Goal: Task Accomplishment & Management: Complete application form

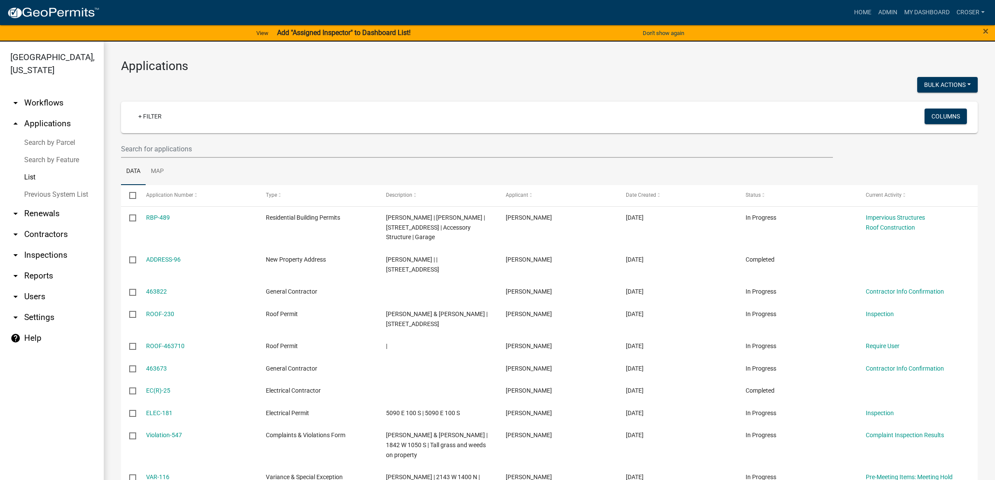
select select "3: 100"
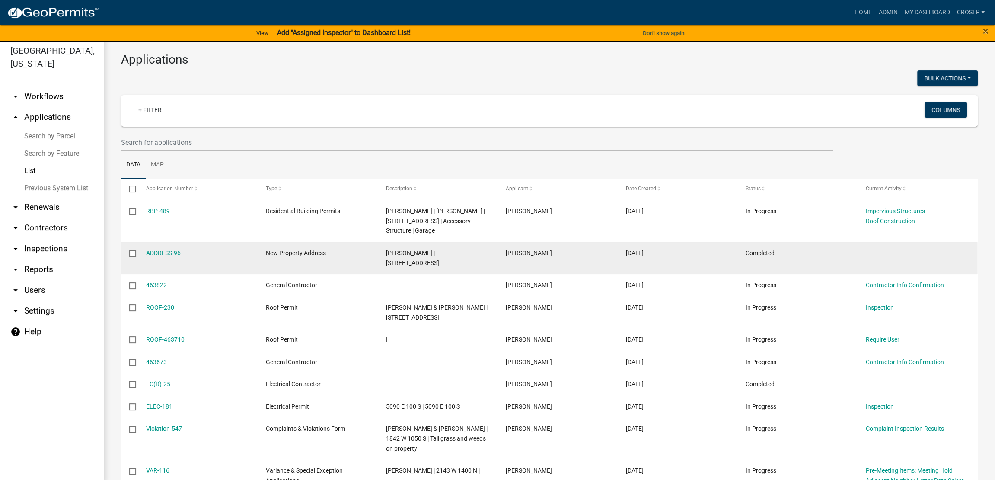
scroll to position [162, 0]
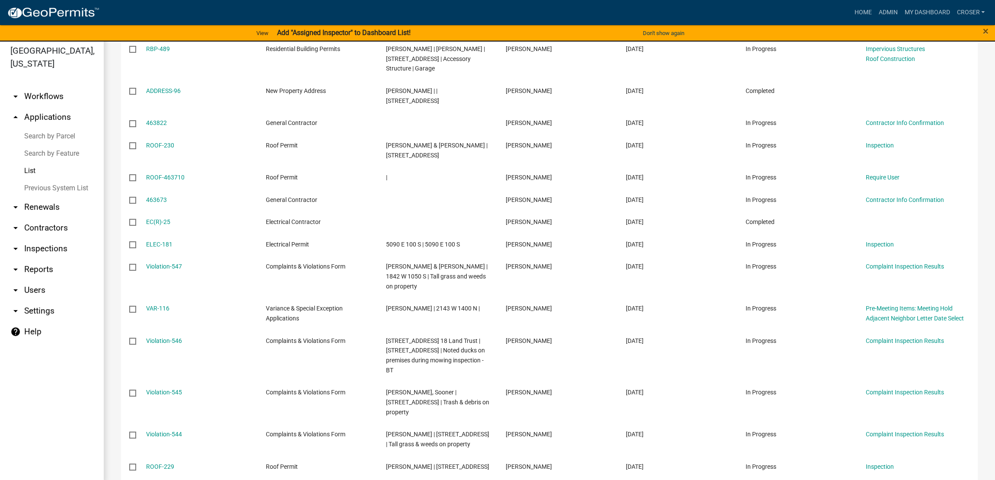
click at [49, 162] on link "Search by Feature" at bounding box center [52, 153] width 104 height 17
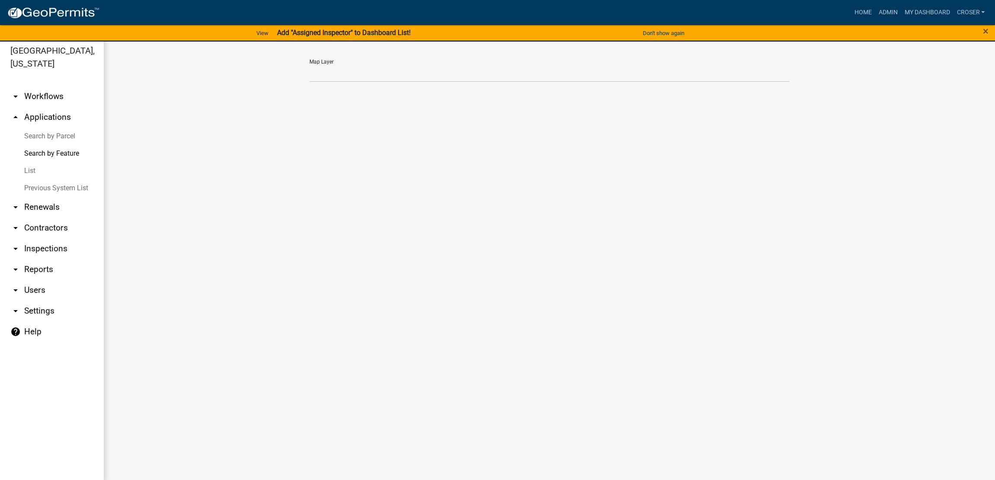
click at [42, 179] on link "List" at bounding box center [52, 170] width 104 height 17
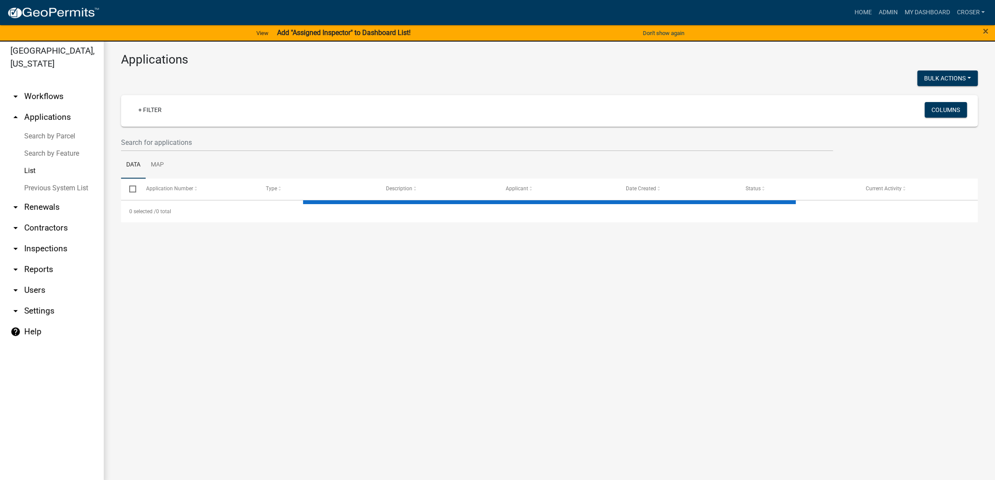
select select "3: 100"
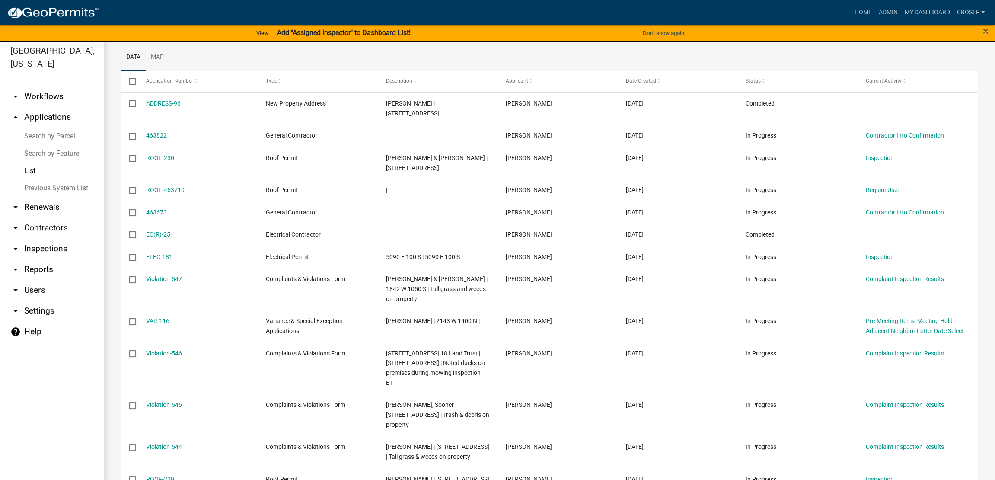
scroll to position [108, 0]
click at [61, 238] on link "arrow_drop_down Contractors" at bounding box center [52, 227] width 104 height 21
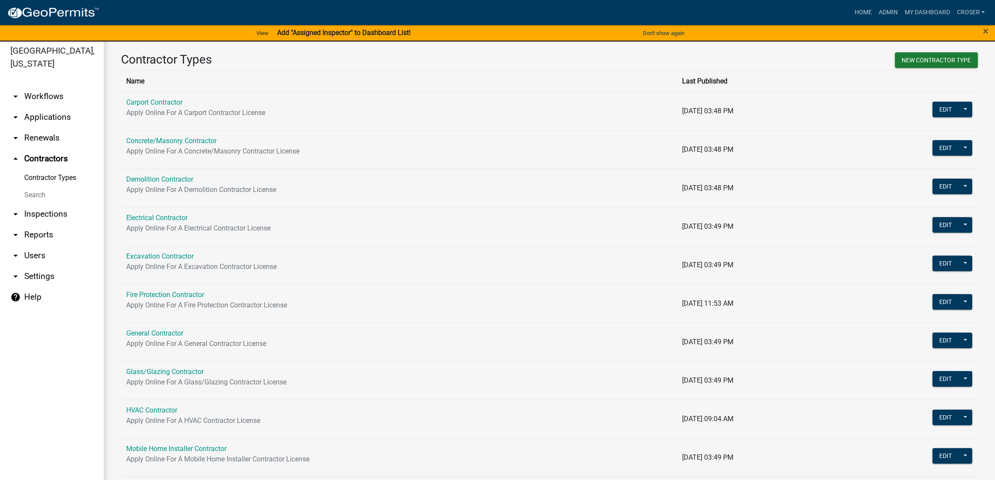
click at [54, 204] on link "Search" at bounding box center [52, 194] width 104 height 17
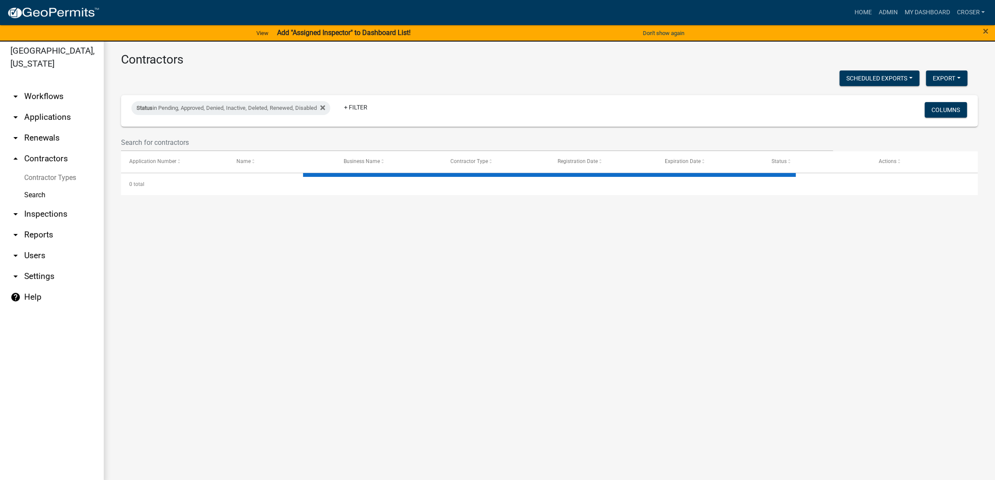
select select "3: 100"
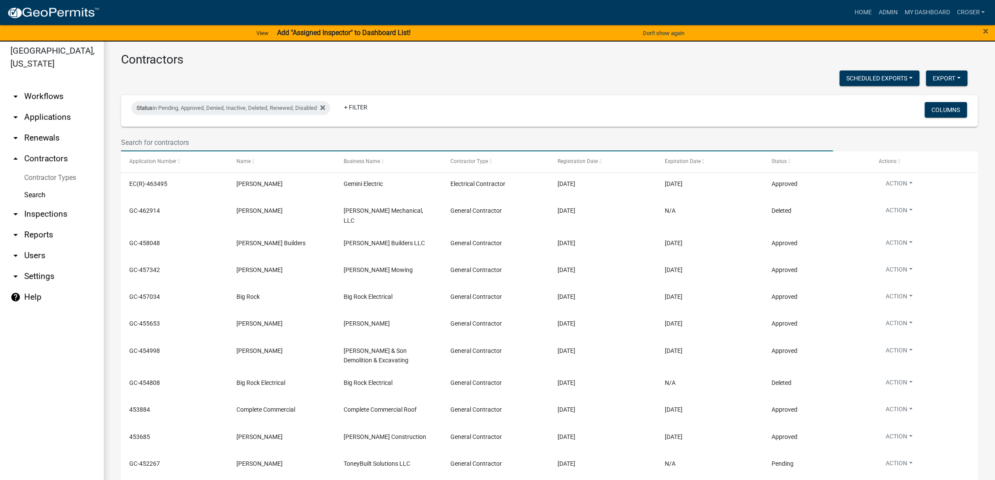
click at [295, 151] on input "text" at bounding box center [477, 143] width 712 height 18
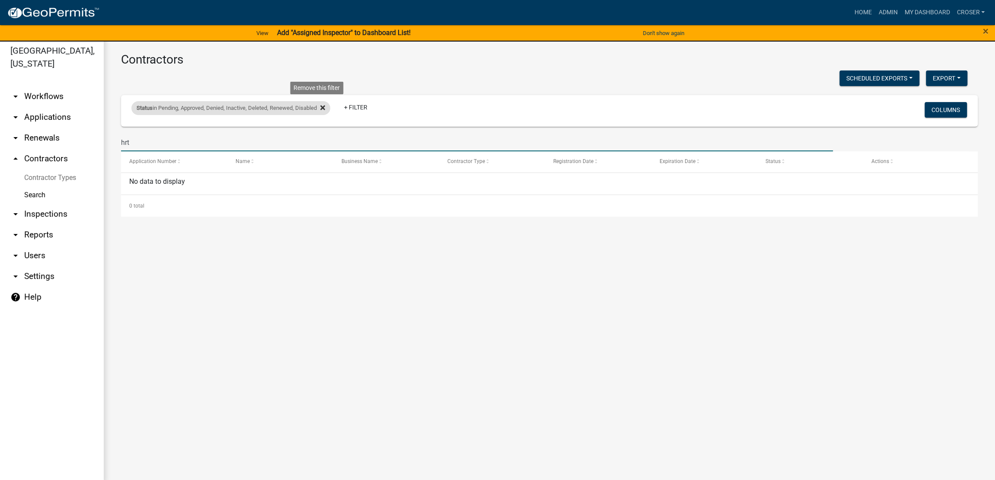
click at [325, 111] on icon at bounding box center [322, 107] width 5 height 7
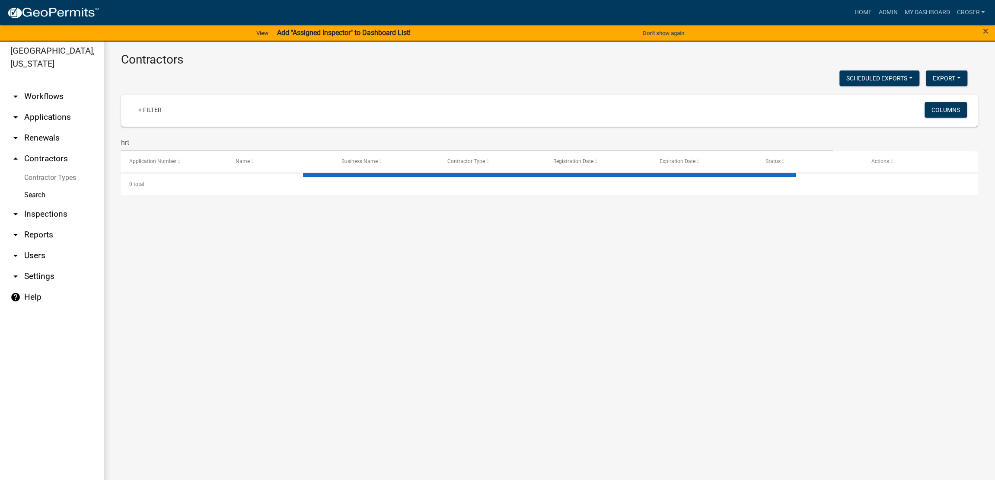
click at [338, 100] on div "Contractors Scheduled Exports + Create New Export Excel Format (.xlsx) CSV Form…" at bounding box center [550, 123] width 892 height 177
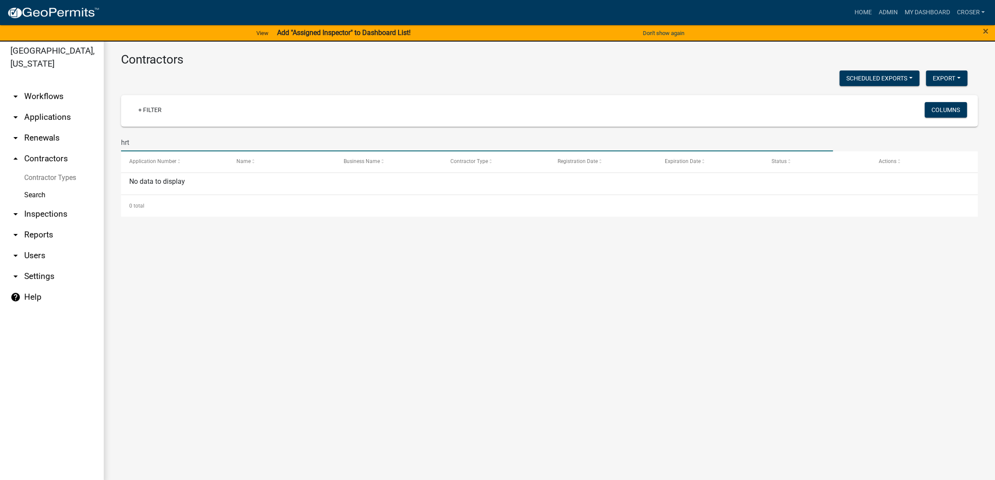
drag, startPoint x: 139, startPoint y: 173, endPoint x: 86, endPoint y: 171, distance: 53.2
click at [86, 171] on div "[GEOGRAPHIC_DATA], [US_STATE] arrow_drop_down Workflows List arrow_drop_down Ap…" at bounding box center [497, 259] width 995 height 449
type input "rht"
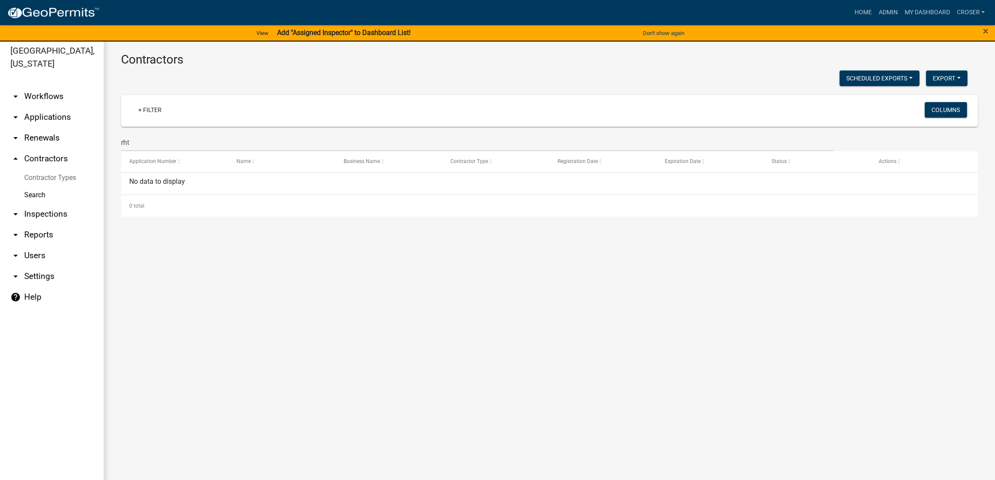
click at [354, 88] on div "Scheduled Exports + Create New Export Excel Format (.xlsx) CSV Format (.csv)" at bounding box center [545, 79] width 860 height 18
click at [547, 310] on main "Contractors Scheduled Exports + Create New Export Excel Format (.xlsx) CSV Form…" at bounding box center [550, 259] width 892 height 449
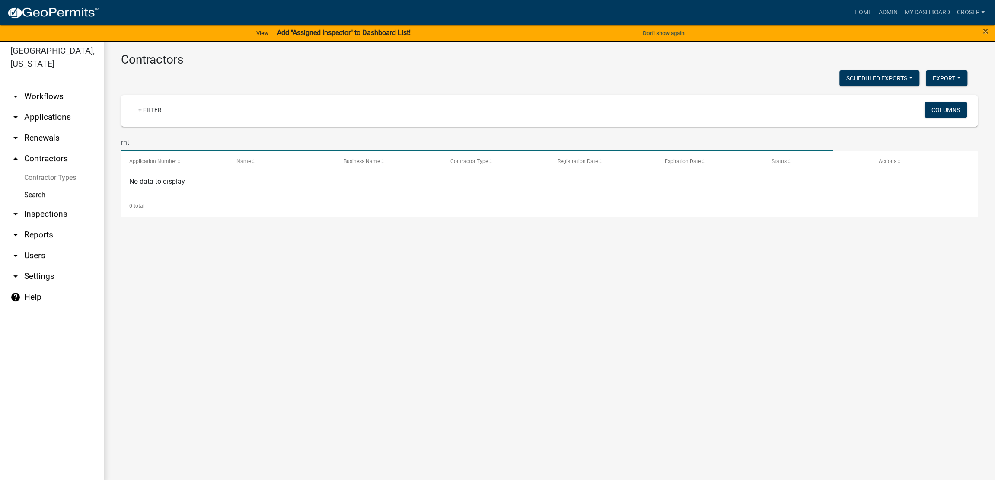
drag, startPoint x: 136, startPoint y: 170, endPoint x: 117, endPoint y: 169, distance: 18.6
click at [117, 151] on div "rht" at bounding box center [477, 143] width 725 height 18
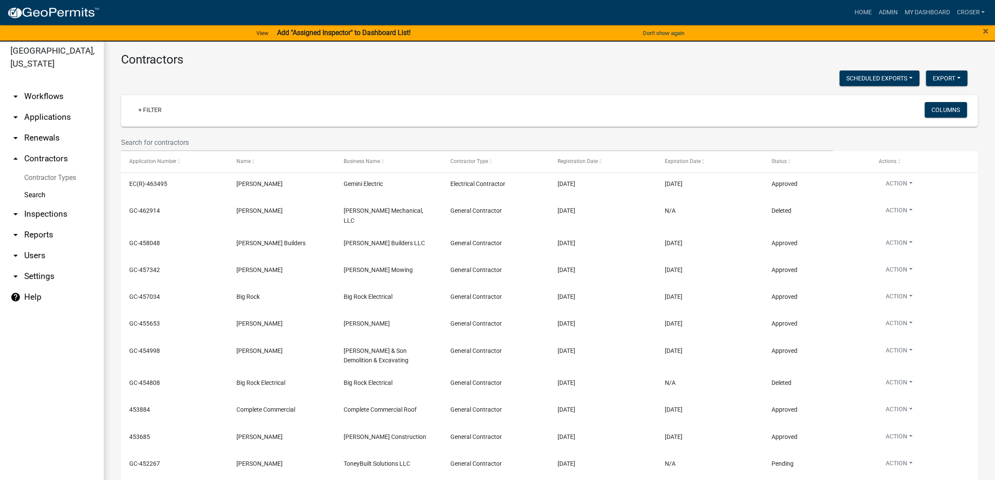
click at [47, 128] on link "arrow_drop_down Applications" at bounding box center [52, 117] width 104 height 21
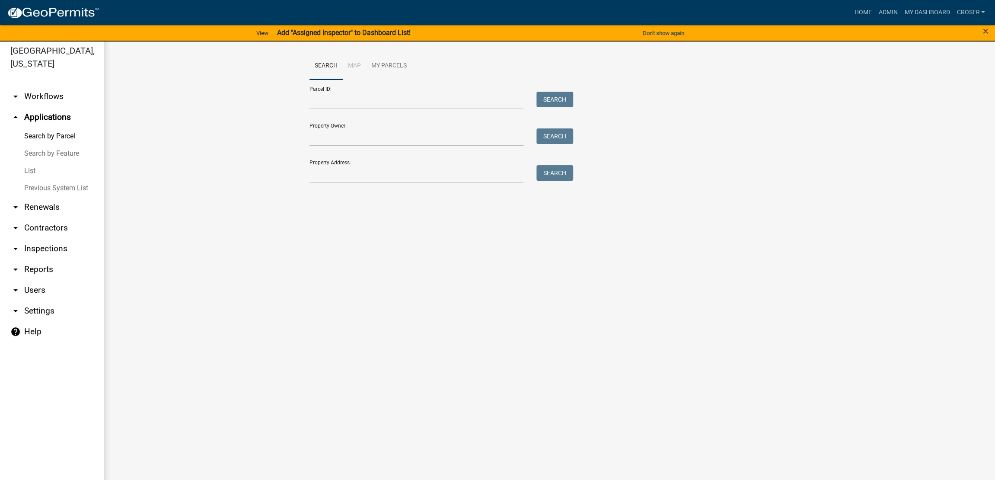
click at [40, 179] on link "List" at bounding box center [52, 170] width 104 height 17
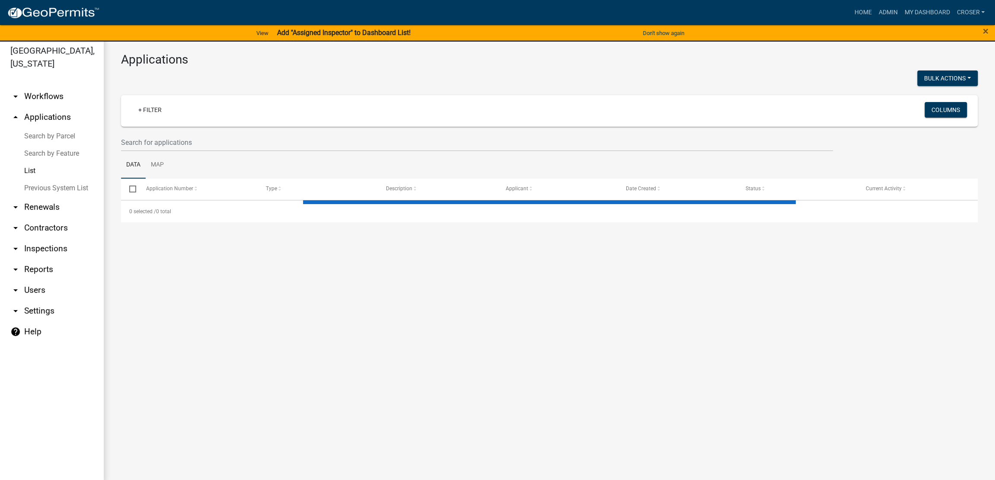
select select "3: 100"
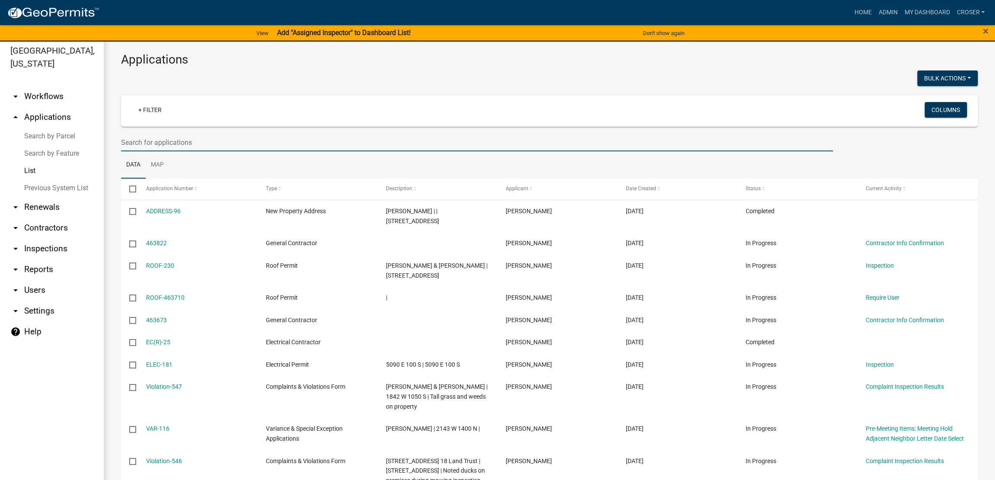
click at [242, 151] on input "text" at bounding box center [477, 143] width 712 height 18
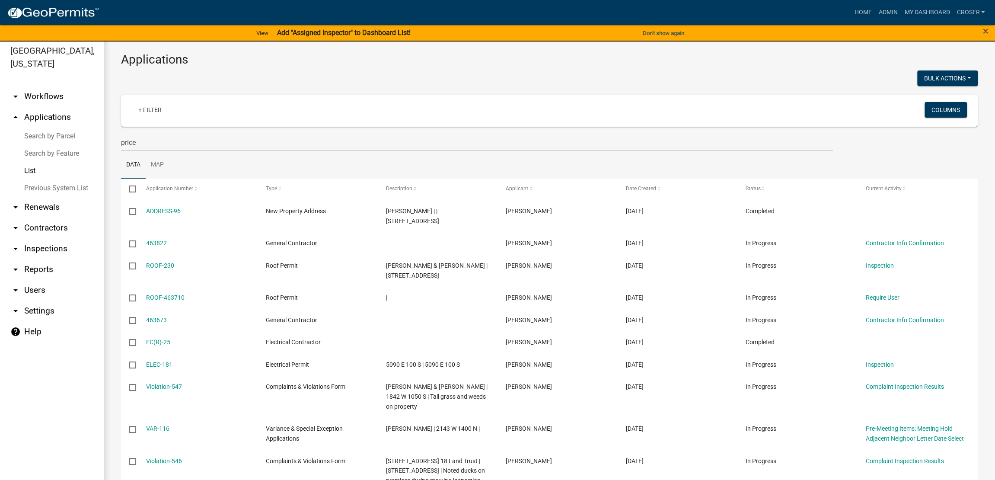
click at [301, 86] on div at bounding box center [332, 79] width 435 height 18
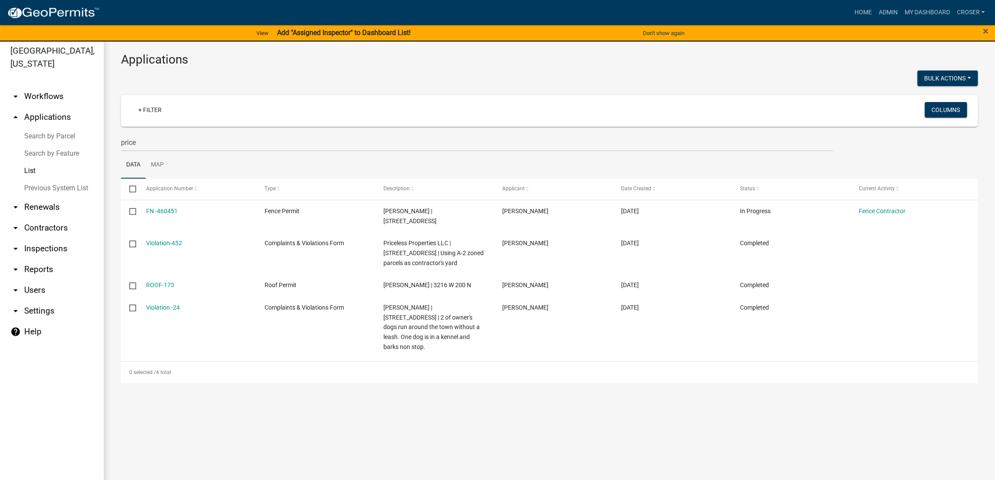
click at [301, 87] on div at bounding box center [332, 79] width 435 height 18
click at [498, 67] on h3 "Applications" at bounding box center [549, 59] width 857 height 15
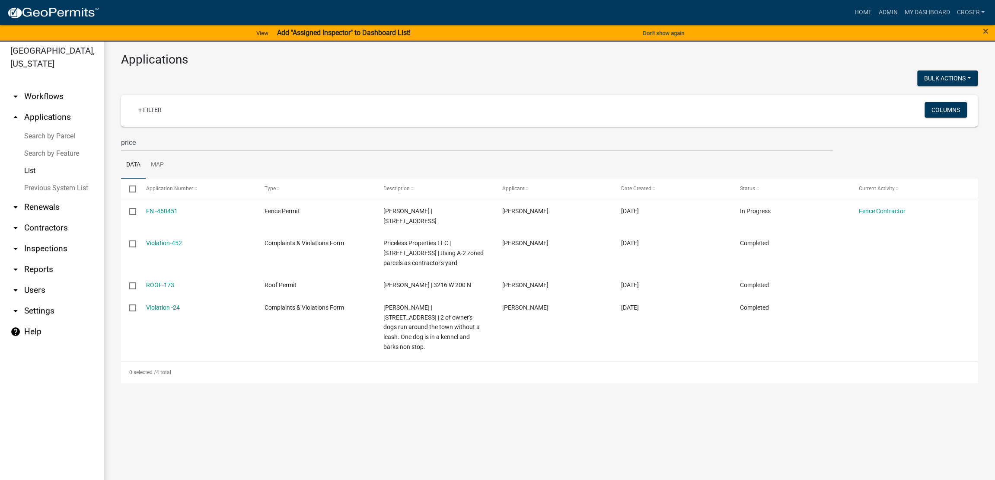
click at [498, 67] on h3 "Applications" at bounding box center [549, 59] width 857 height 15
click at [729, 50] on div "Applications Bulk Actions Void + Filter Columns price Data Map Select Applicati…" at bounding box center [550, 217] width 892 height 365
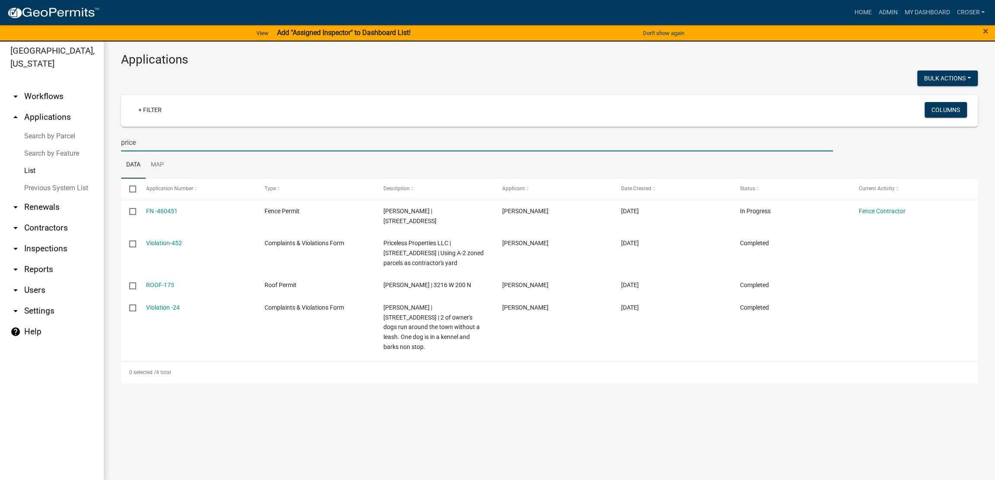
drag, startPoint x: 199, startPoint y: 168, endPoint x: 96, endPoint y: 168, distance: 103.8
click at [96, 168] on div "[GEOGRAPHIC_DATA], [US_STATE] arrow_drop_down Workflows List arrow_drop_up Appl…" at bounding box center [497, 259] width 995 height 449
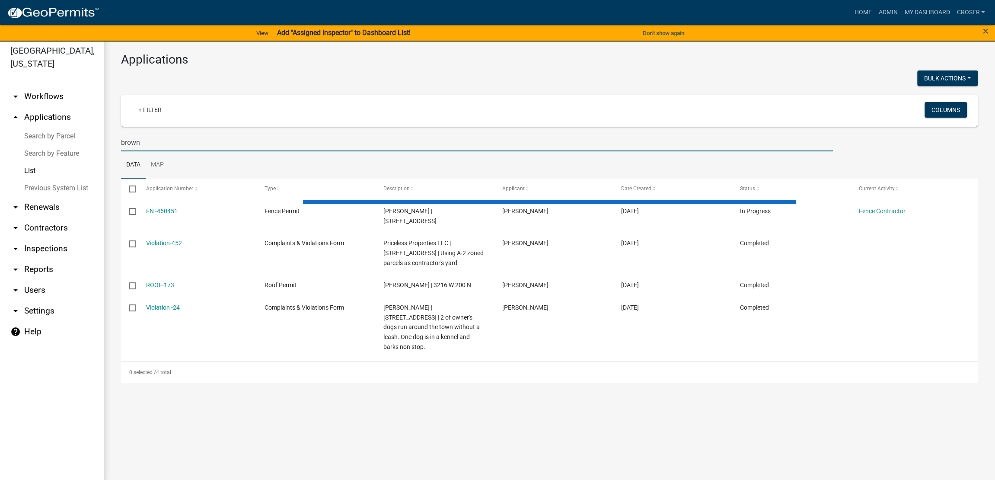
type input "brown"
click at [341, 79] on div at bounding box center [332, 79] width 435 height 18
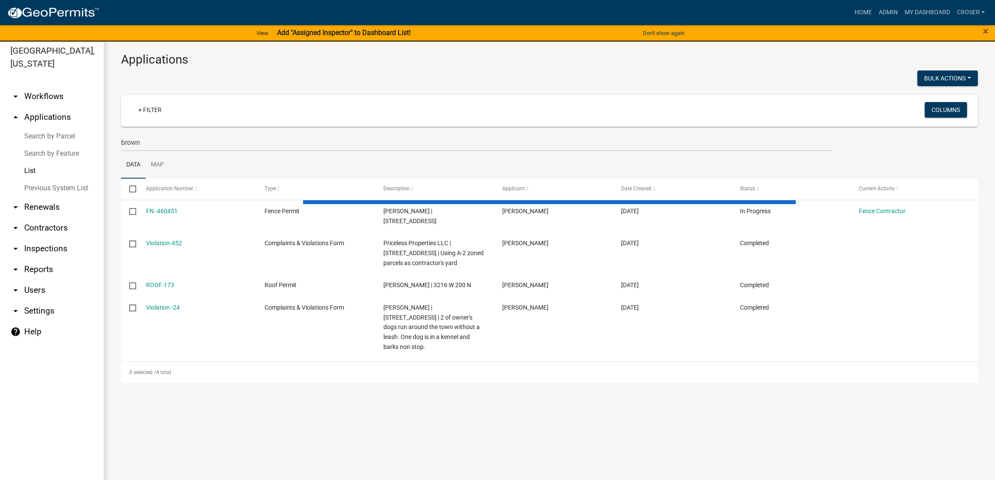
select select "3: 100"
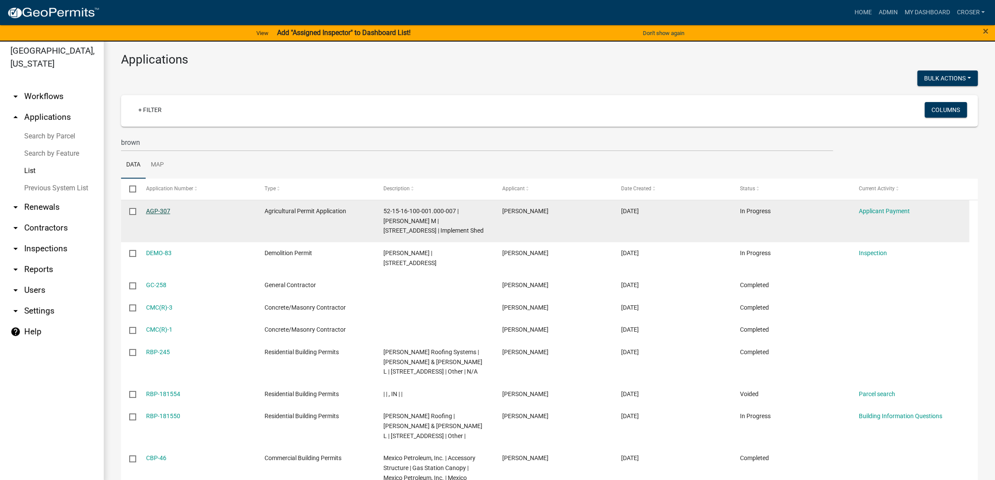
click at [166, 214] on link "AGP-307" at bounding box center [158, 211] width 24 height 7
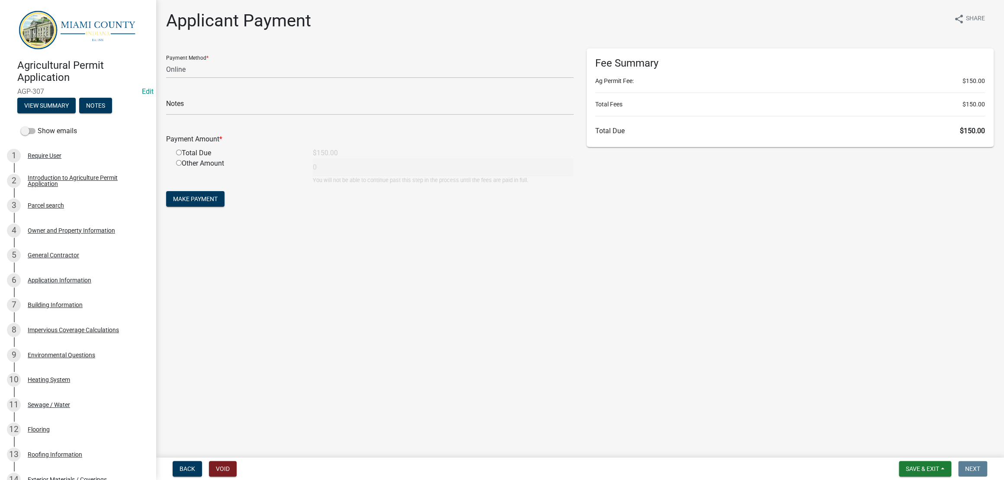
click at [614, 310] on main "Applicant Payment share Share Payment Method * Credit Card POS Check Cash Onlin…" at bounding box center [580, 227] width 848 height 454
click at [76, 113] on button "View Summary" at bounding box center [46, 106] width 58 height 16
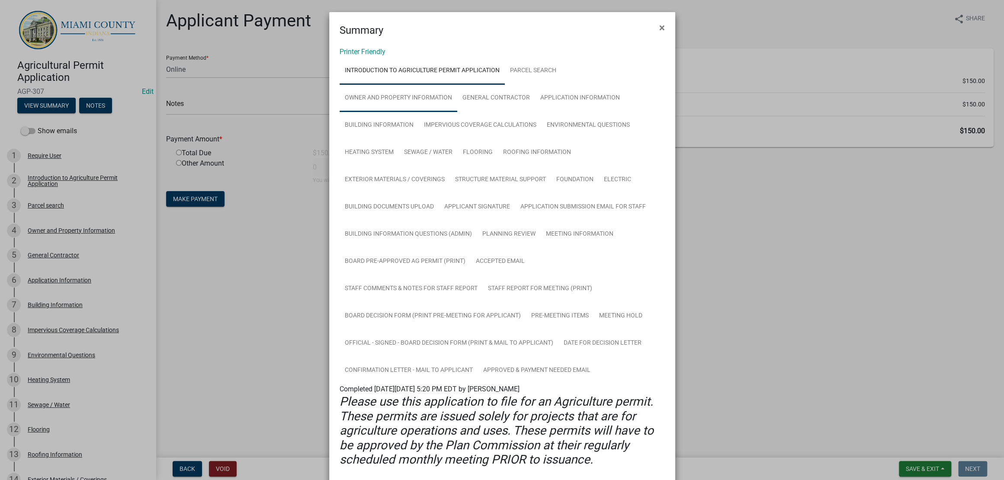
click at [429, 108] on link "Owner and Property Information" at bounding box center [398, 98] width 118 height 28
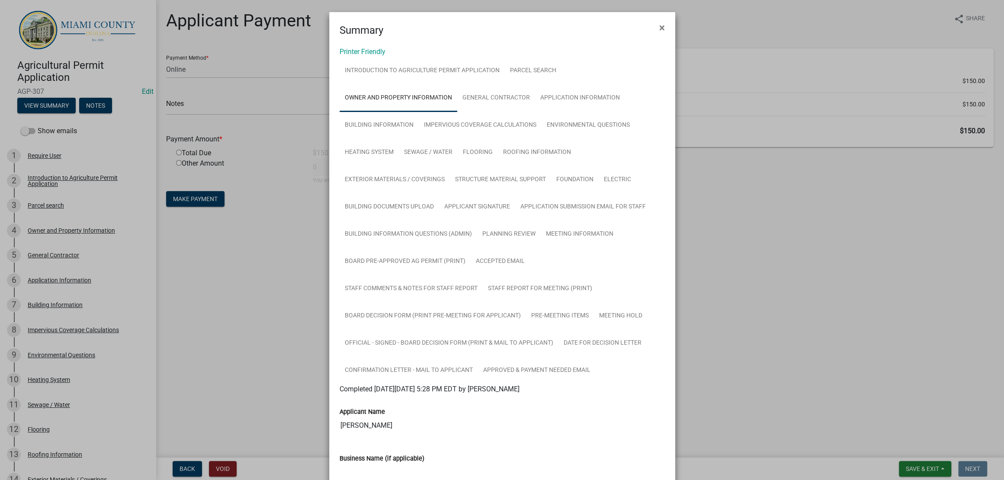
click at [812, 267] on ngb-modal-window "Summary × Printer Friendly Introduction to Agriculture Permit Application Parce…" at bounding box center [502, 240] width 1004 height 480
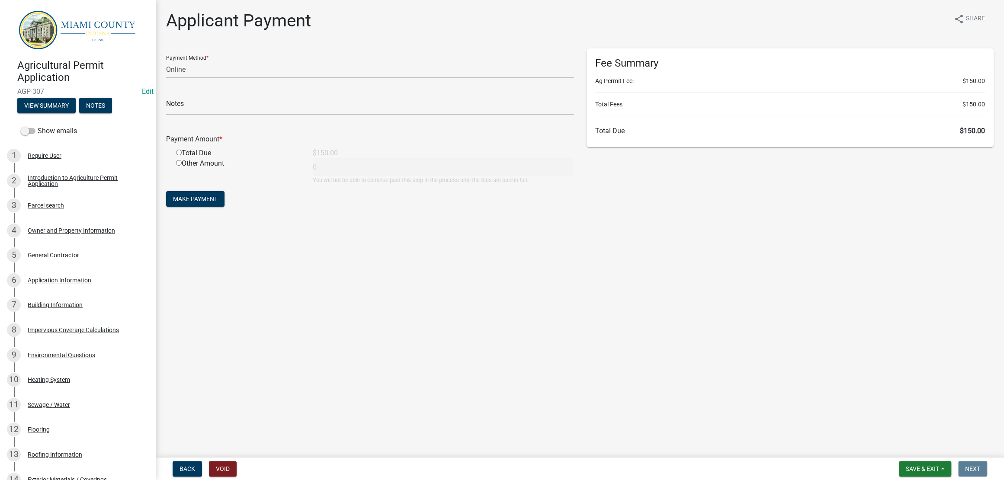
click at [810, 217] on div "Fee Summary Ag Permit Fee: $150.00 Total Fees $150.00 Total Due $150.00" at bounding box center [790, 132] width 420 height 168
click at [806, 217] on div "Fee Summary Ag Permit Fee: $150.00 Total Fees $150.00 Total Due $150.00" at bounding box center [790, 132] width 420 height 168
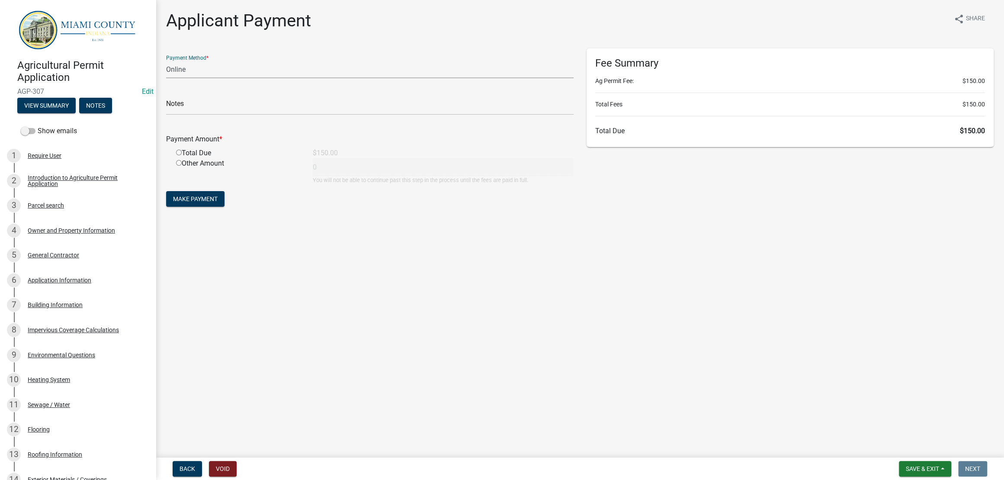
click at [270, 78] on select "Credit Card POS Check Cash Online" at bounding box center [369, 70] width 407 height 18
select select "1: 0"
click at [168, 75] on select "Credit Card POS Check Cash Online" at bounding box center [369, 70] width 407 height 18
click at [249, 115] on input "text" at bounding box center [369, 106] width 407 height 18
type input "3598"
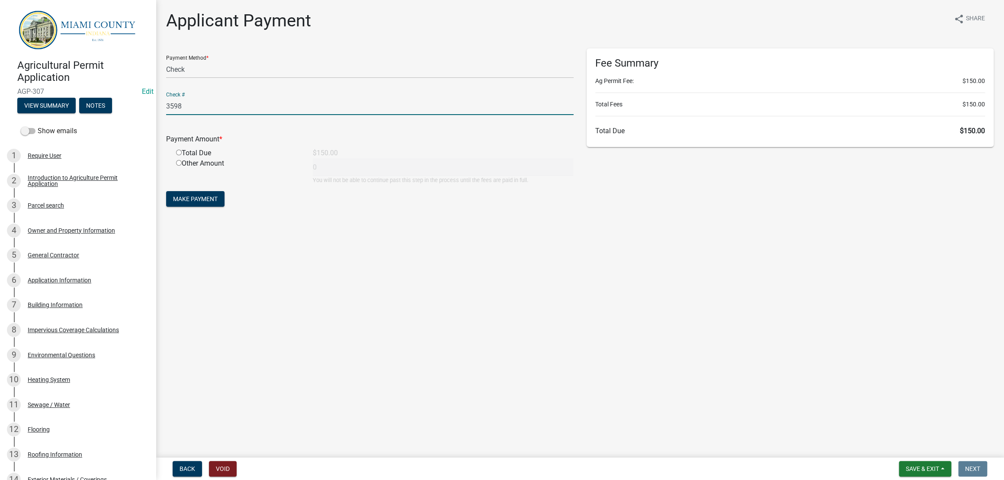
click at [414, 224] on div "Applicant Payment share Share Payment Method * Credit Card POS Check Cash Onlin…" at bounding box center [580, 117] width 840 height 214
click at [181, 155] on input "radio" at bounding box center [179, 153] width 6 height 6
radio input "true"
type input "150"
click at [588, 304] on main "Applicant Payment share Share Payment Method * Credit Card POS Check Cash Onlin…" at bounding box center [580, 227] width 848 height 454
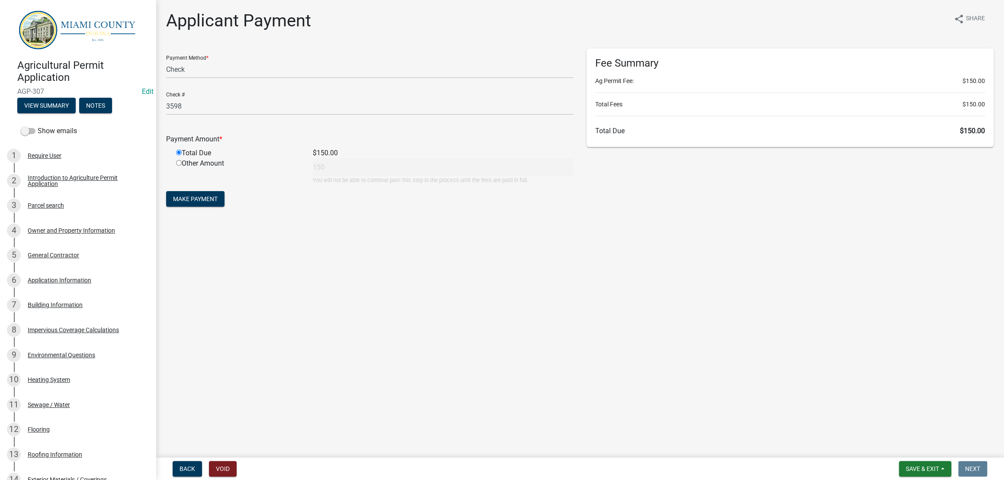
click at [588, 304] on main "Applicant Payment share Share Payment Method * Credit Card POS Check Cash Onlin…" at bounding box center [580, 227] width 848 height 454
click at [217, 202] on span "Make Payment" at bounding box center [195, 198] width 45 height 7
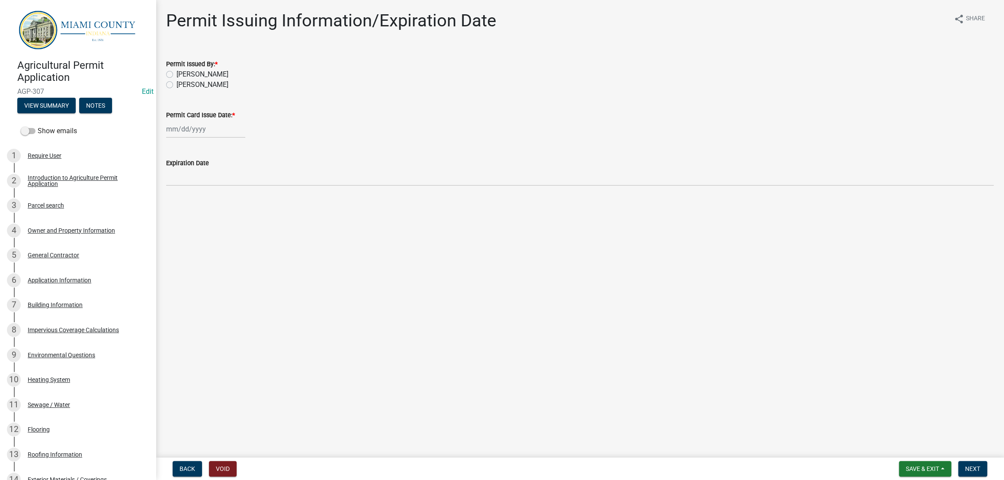
click at [201, 80] on label "[PERSON_NAME]" at bounding box center [202, 74] width 52 height 10
click at [182, 75] on input "[PERSON_NAME]" at bounding box center [179, 72] width 6 height 6
radio input "true"
click at [207, 138] on div at bounding box center [205, 129] width 79 height 18
select select "8"
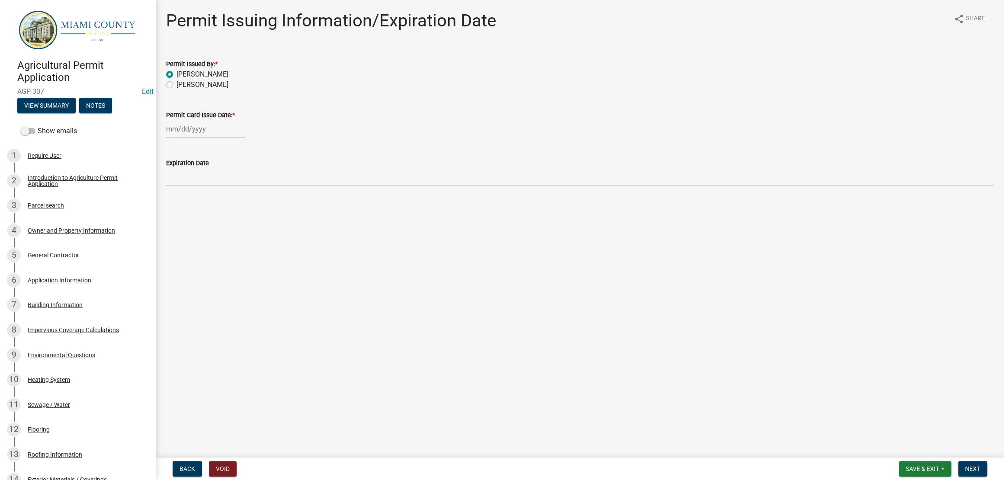
select select "2025"
click at [223, 220] on div "14" at bounding box center [216, 213] width 14 height 14
type input "[DATE]"
click at [810, 80] on div "[PERSON_NAME]" at bounding box center [579, 74] width 827 height 10
click at [972, 469] on span "Next" at bounding box center [972, 468] width 15 height 7
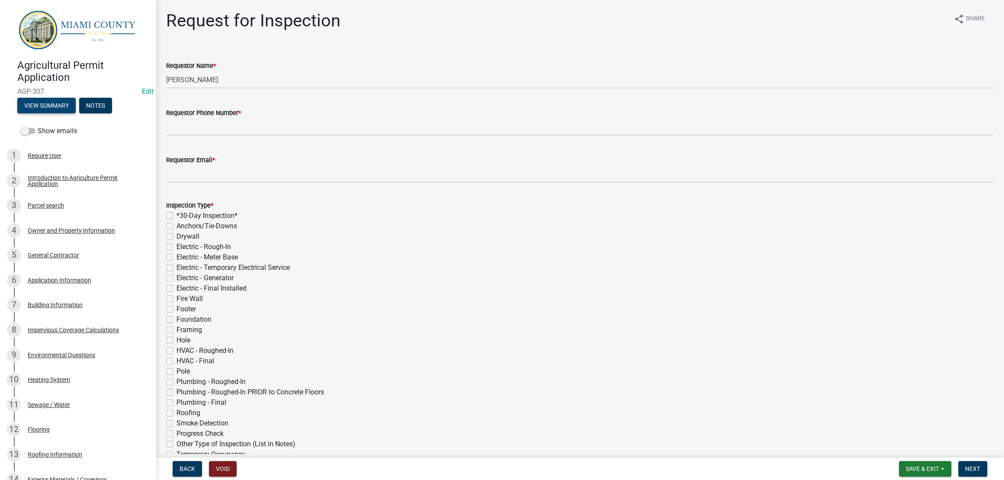
click at [76, 113] on button "View Summary" at bounding box center [46, 106] width 58 height 16
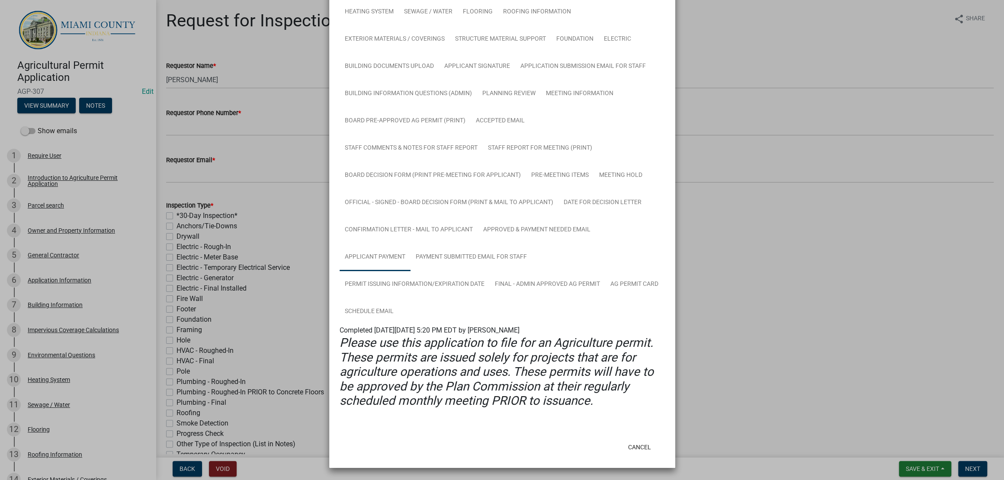
scroll to position [494, 0]
click at [551, 189] on link "Official - Signed - Board Decision Form (Print & Mail to Applicant)" at bounding box center [448, 203] width 219 height 28
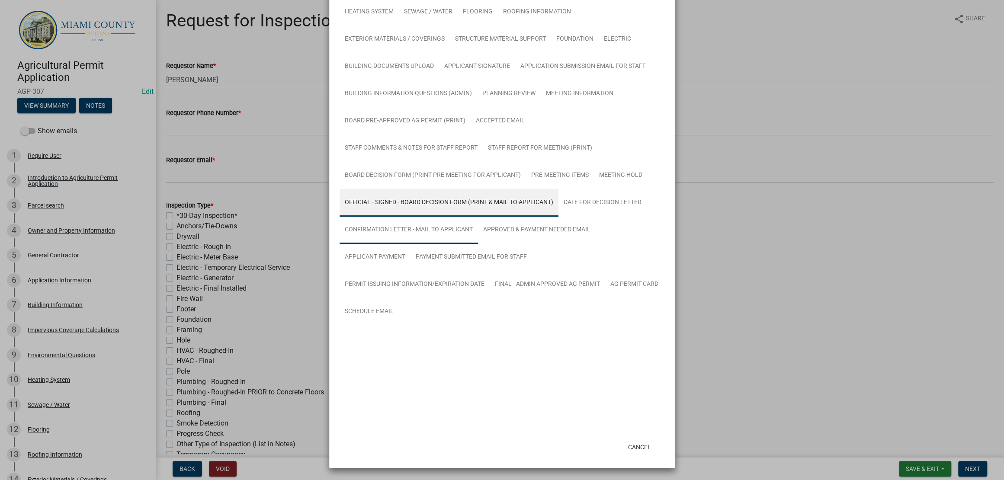
scroll to position [371, 0]
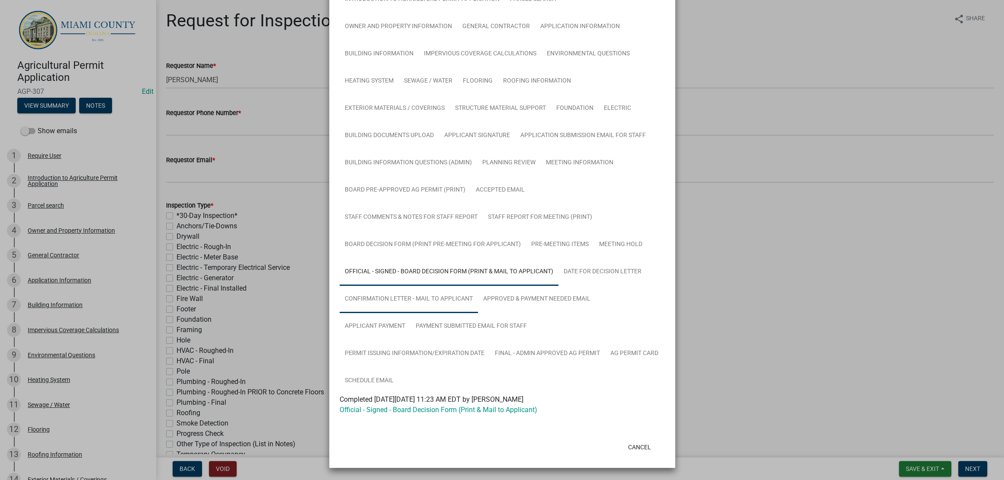
click at [478, 285] on link "Confirmation Letter - MAIL TO APPLICANT" at bounding box center [408, 299] width 138 height 28
click at [410, 313] on link "Applicant Payment" at bounding box center [374, 327] width 71 height 28
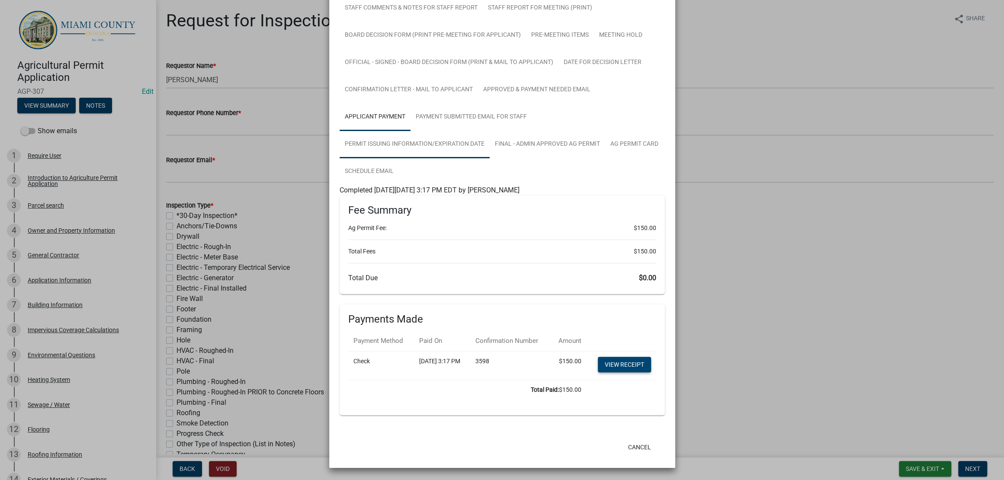
scroll to position [493, 0]
click at [435, 131] on link "Payment Submitted Email for Staff" at bounding box center [470, 117] width 121 height 28
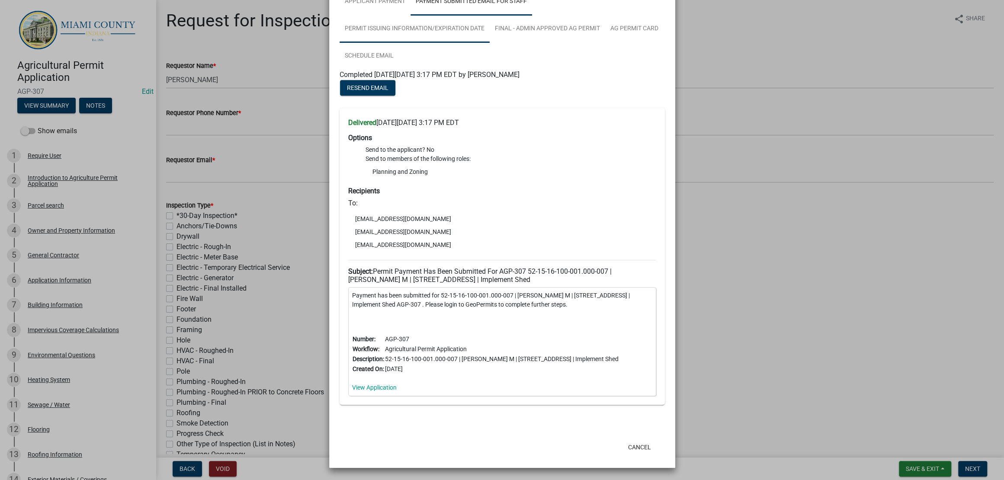
scroll to position [432, 0]
click at [484, 43] on link "Permit Issuing Information/Expiration Date" at bounding box center [414, 29] width 150 height 28
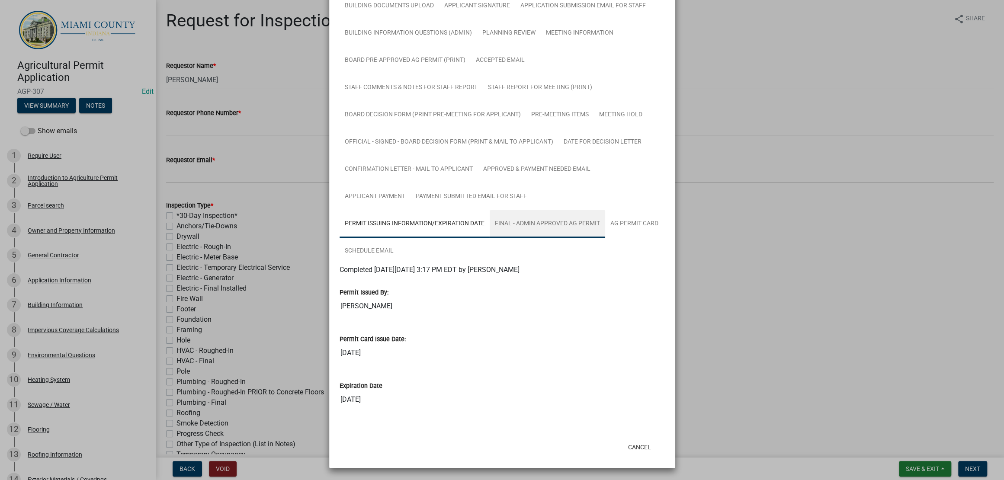
click at [489, 210] on link "FINAL - Admin Approved Ag Permit" at bounding box center [546, 224] width 115 height 28
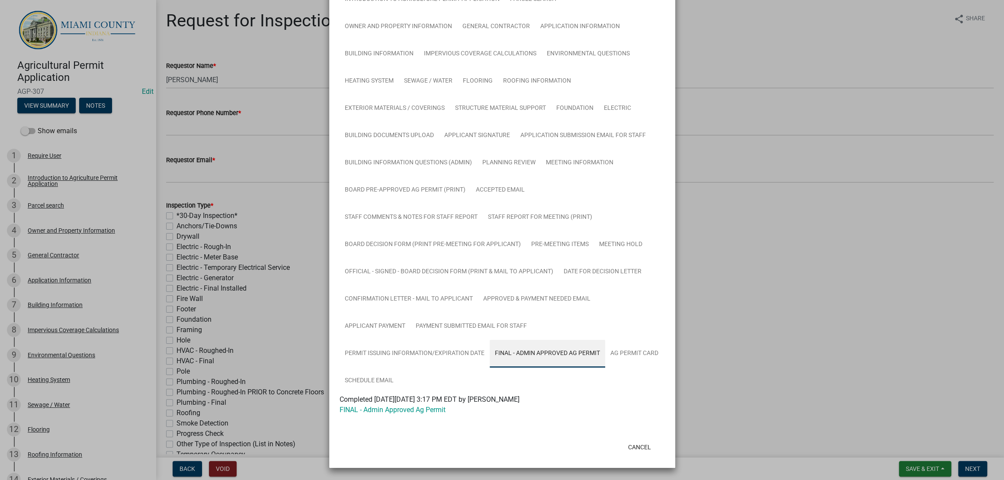
scroll to position [371, 0]
click at [605, 366] on link "Ag Permit Card" at bounding box center [634, 354] width 58 height 28
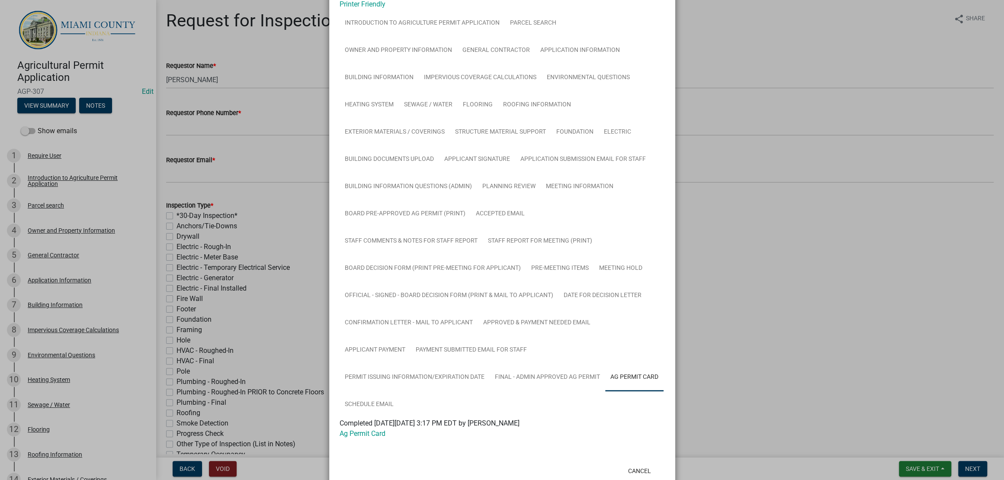
scroll to position [47, 0]
click at [208, 103] on ngb-modal-window "Summary × Printer Friendly Introduction to Agriculture Permit Application Parce…" at bounding box center [502, 240] width 1004 height 480
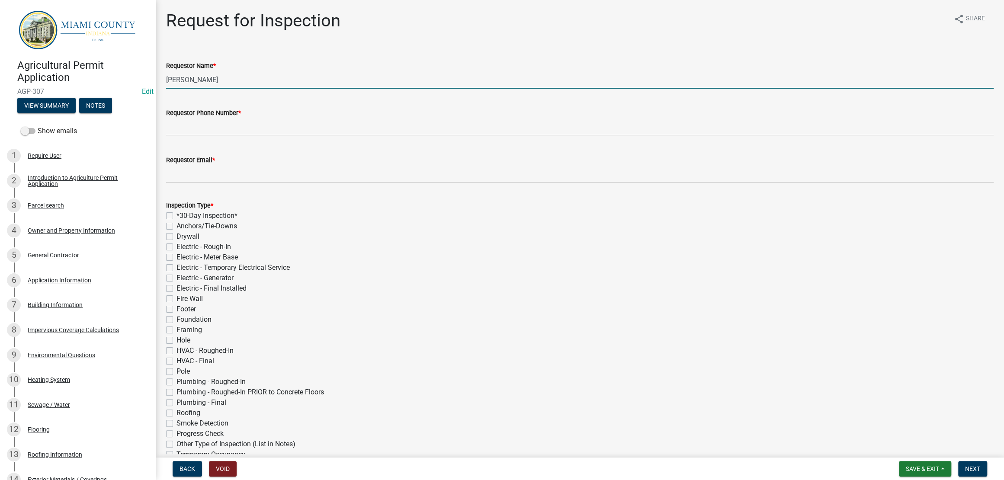
drag, startPoint x: 205, startPoint y: 101, endPoint x: 169, endPoint y: 102, distance: 35.9
click at [169, 89] on input "[PERSON_NAME]" at bounding box center [579, 80] width 827 height 18
type input "[PERSON_NAME]"
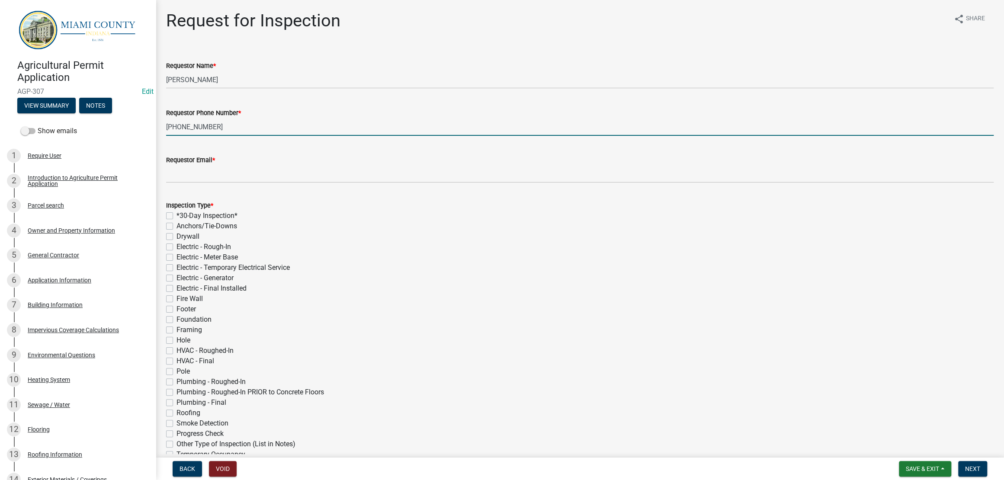
type input "[PHONE_NUMBER]"
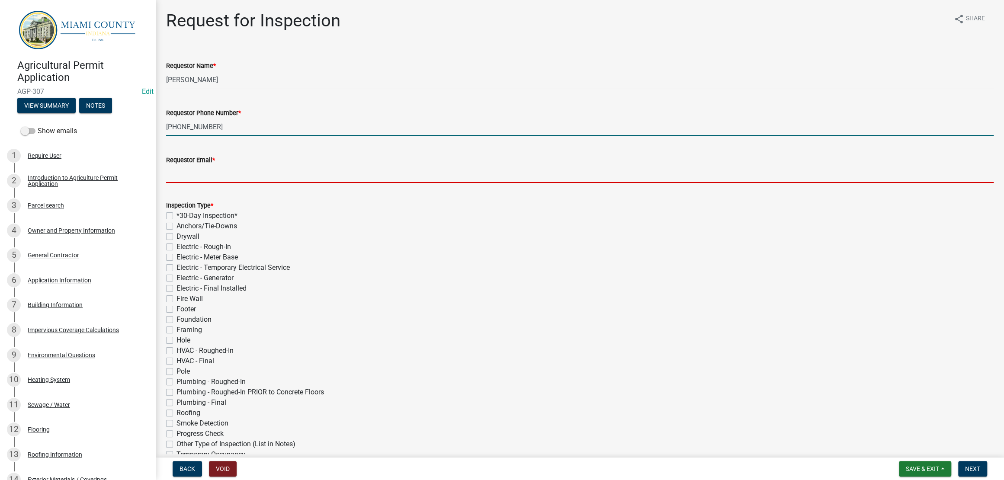
click at [230, 183] on input "Requestor Email *" at bounding box center [579, 174] width 827 height 18
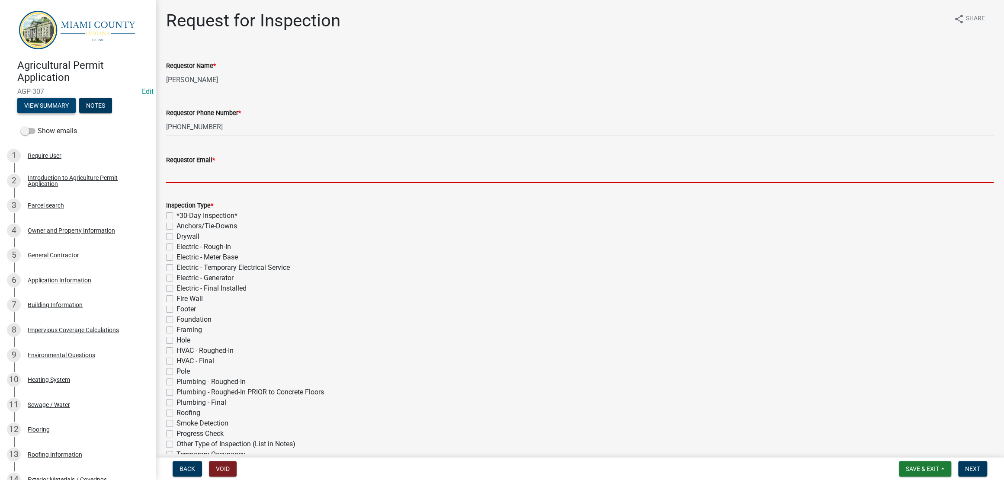
click at [76, 113] on button "View Summary" at bounding box center [46, 106] width 58 height 16
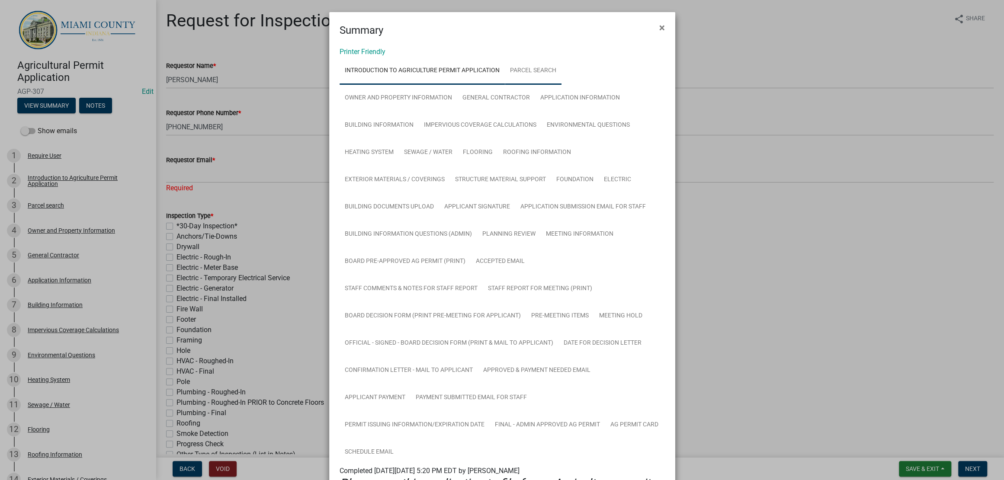
click at [561, 85] on link "Parcel search" at bounding box center [533, 71] width 57 height 28
click at [431, 112] on link "Owner and Property Information" at bounding box center [398, 98] width 118 height 28
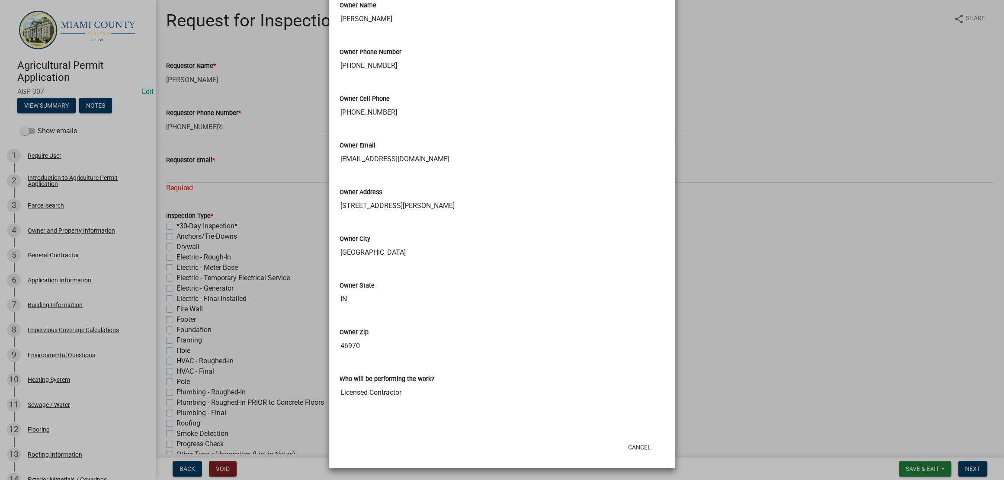
scroll to position [1351, 0]
drag, startPoint x: 465, startPoint y: 318, endPoint x: 336, endPoint y: 322, distance: 128.9
click at [339, 168] on input "[EMAIL_ADDRESS][DOMAIN_NAME]" at bounding box center [501, 158] width 325 height 17
drag, startPoint x: 201, startPoint y: 207, endPoint x: 205, endPoint y: 219, distance: 12.3
click at [201, 208] on ngb-modal-window "Summary × Printer Friendly Introduction to Agriculture Permit Application Parce…" at bounding box center [502, 240] width 1004 height 480
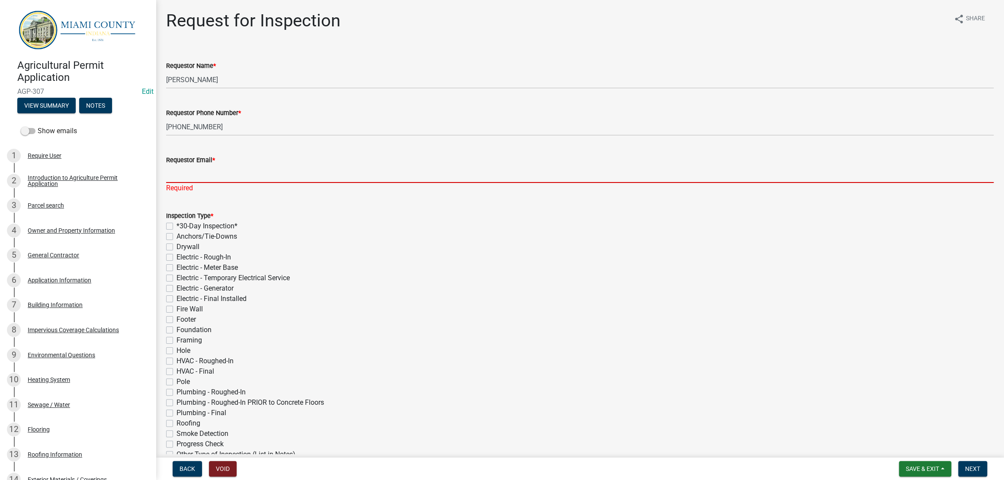
click at [206, 183] on input "Requestor Email *" at bounding box center [579, 174] width 827 height 18
paste input "[EMAIL_ADDRESS][DOMAIN_NAME]"
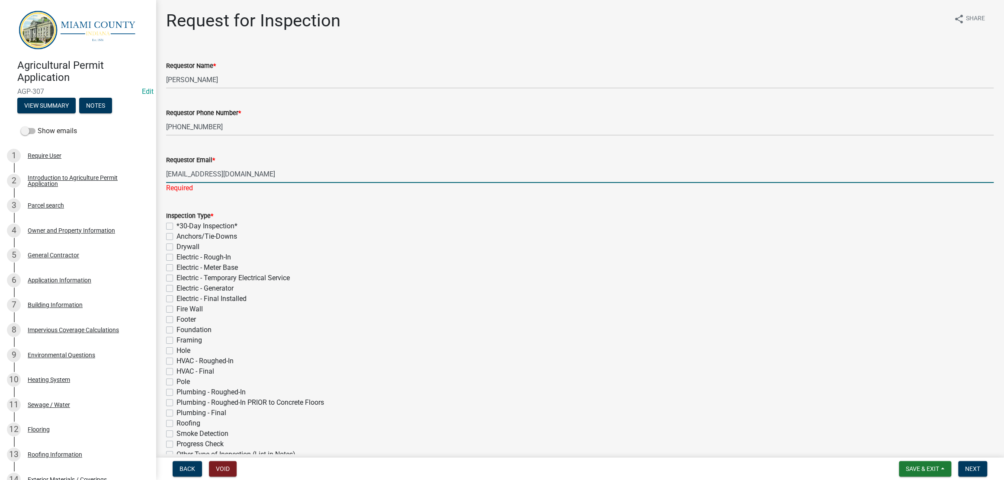
type input "[EMAIL_ADDRESS][DOMAIN_NAME]"
click at [388, 271] on div "Inspection Type * *30-Day Inspection* Anchors/Tie-Downs Drywall Electric - Roug…" at bounding box center [579, 346] width 827 height 270
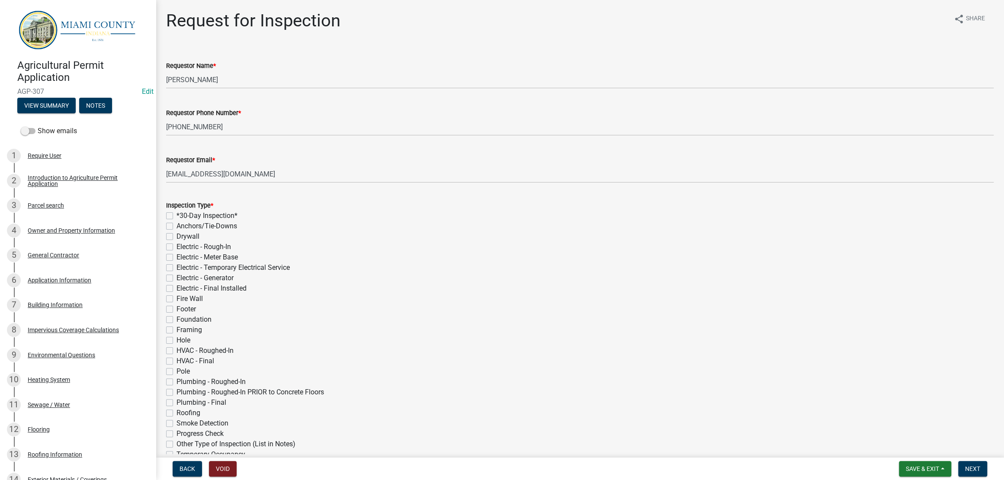
click at [230, 221] on label "*30-Day Inspection*" at bounding box center [206, 216] width 61 height 10
click at [182, 216] on input "*30-Day Inspection*" at bounding box center [179, 214] width 6 height 6
checkbox input "true"
checkbox input "false"
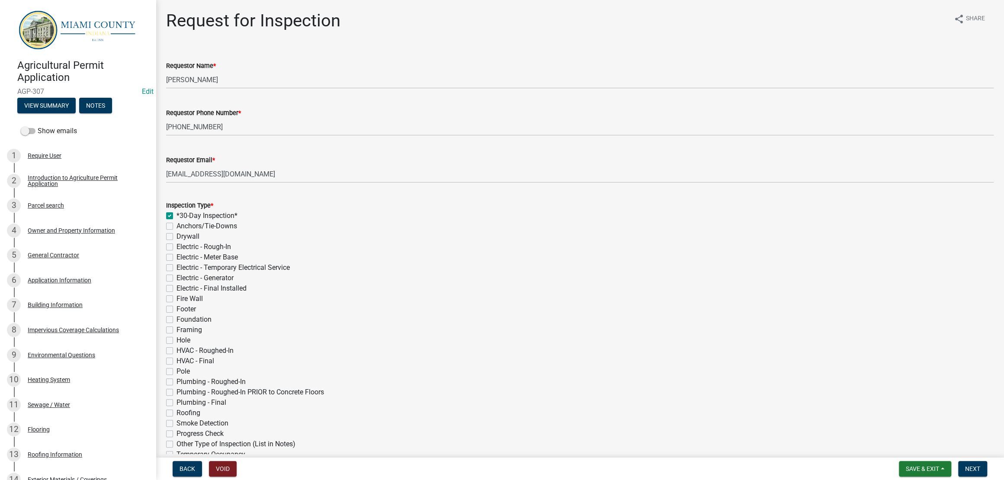
checkbox input "false"
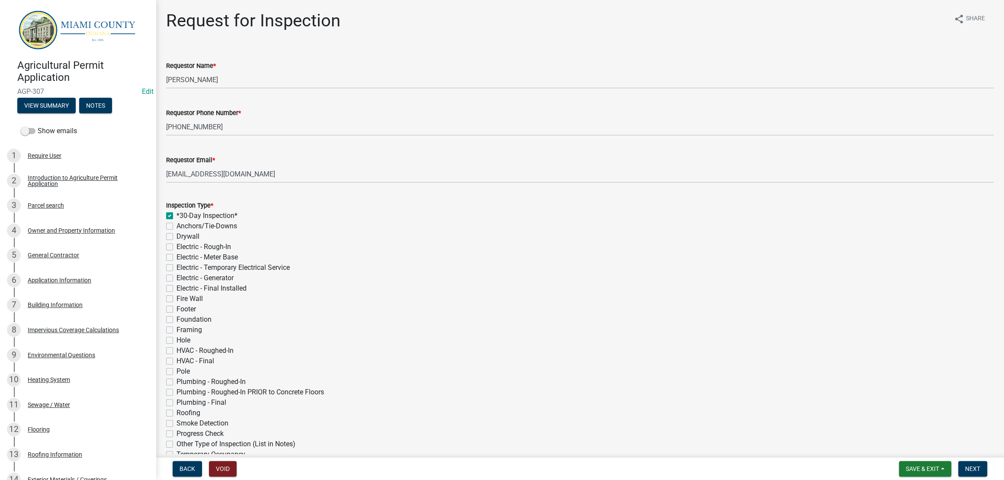
checkbox input "false"
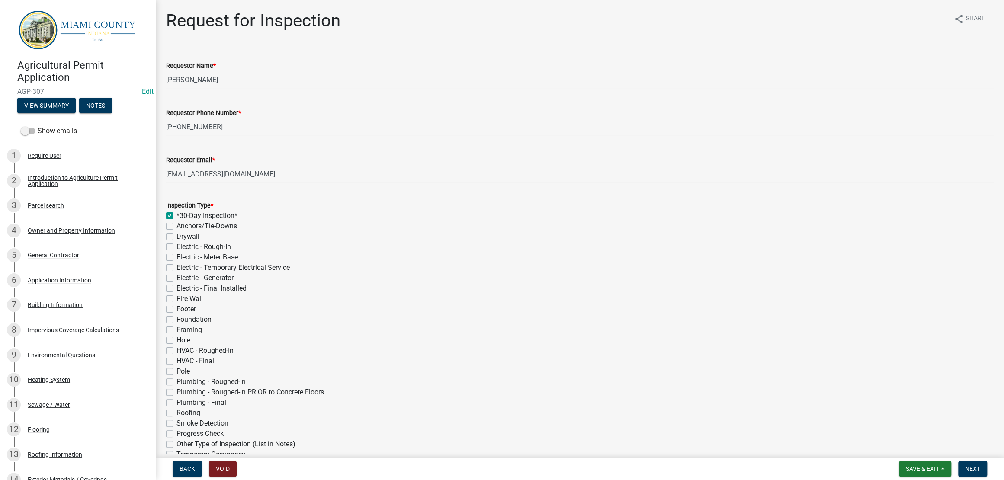
checkbox input "false"
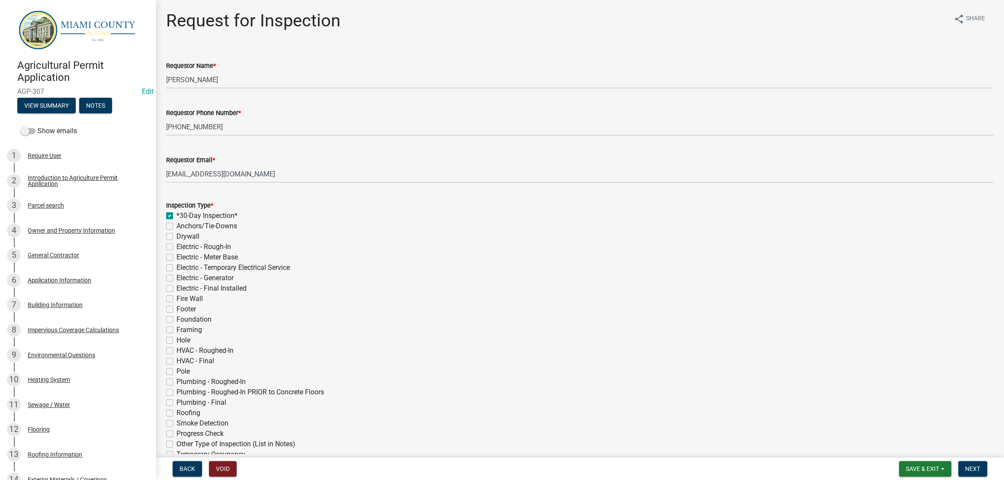
checkbox input "false"
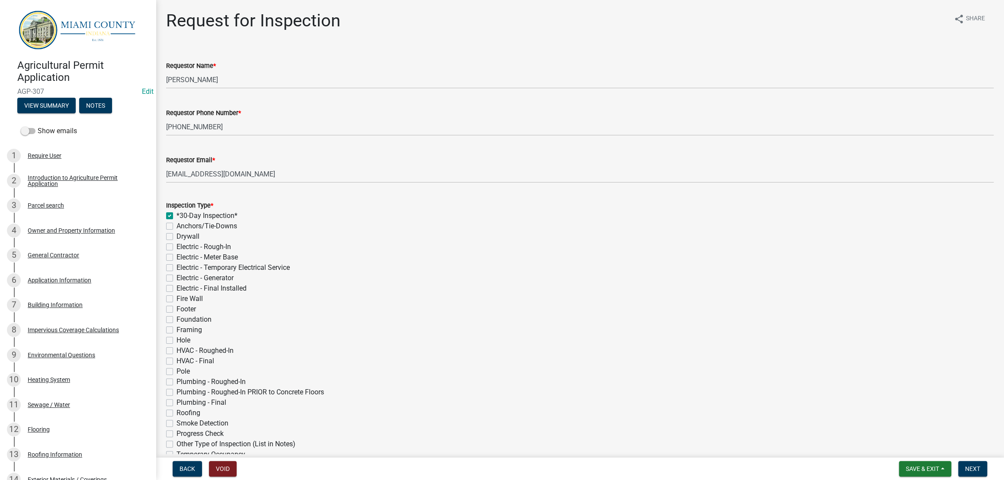
checkbox input "false"
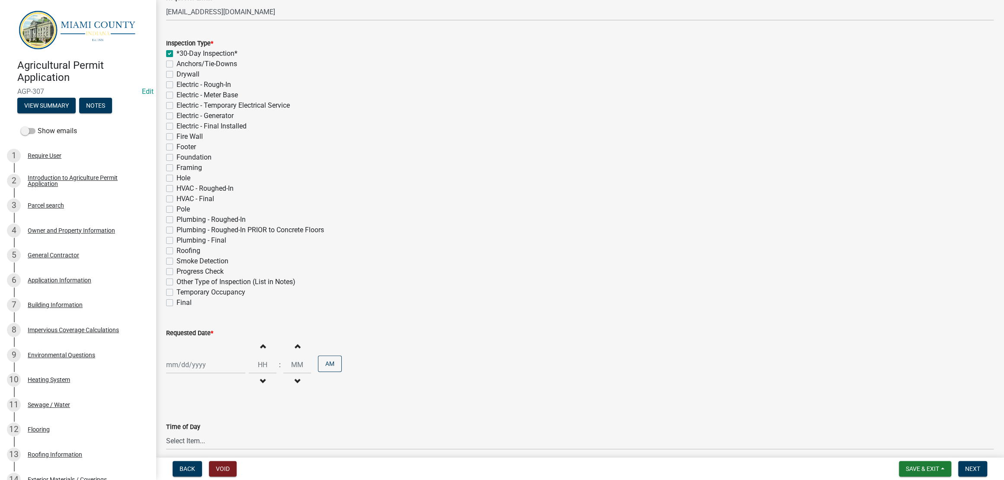
click at [190, 183] on label "Hole" at bounding box center [183, 178] width 14 height 10
click at [182, 179] on input "Hole" at bounding box center [179, 176] width 6 height 6
checkbox input "true"
checkbox input "false"
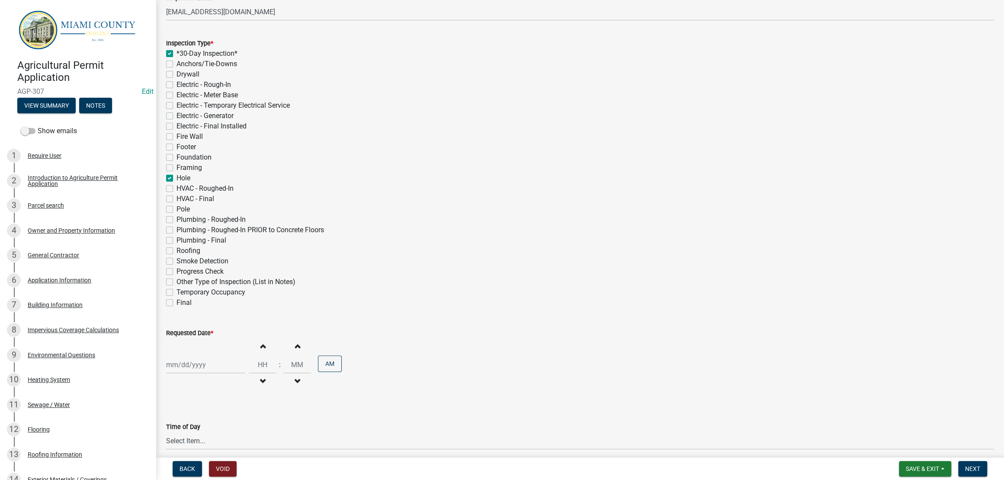
checkbox input "false"
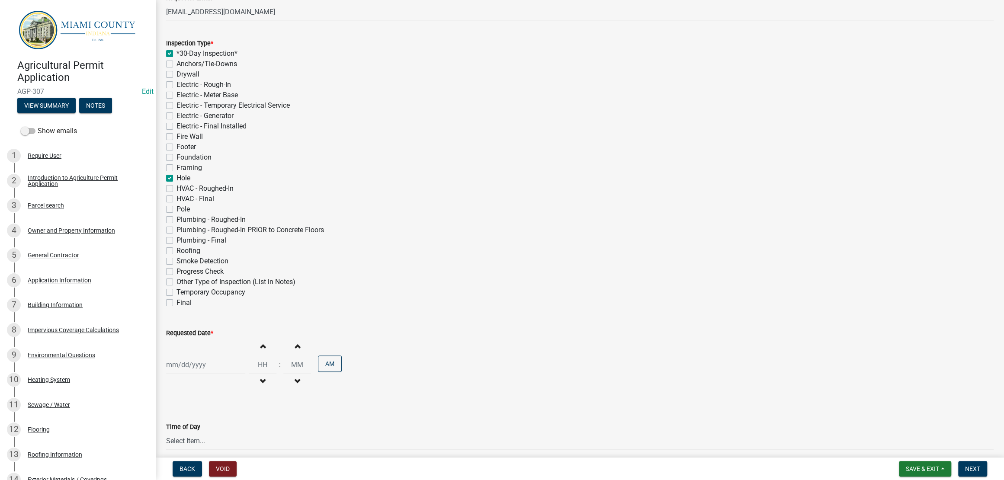
checkbox input "false"
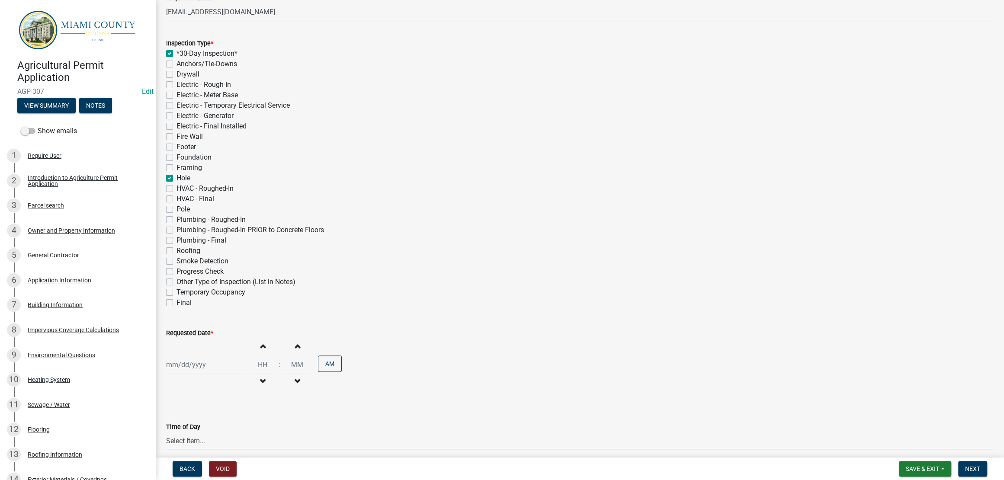
checkbox input "true"
checkbox input "false"
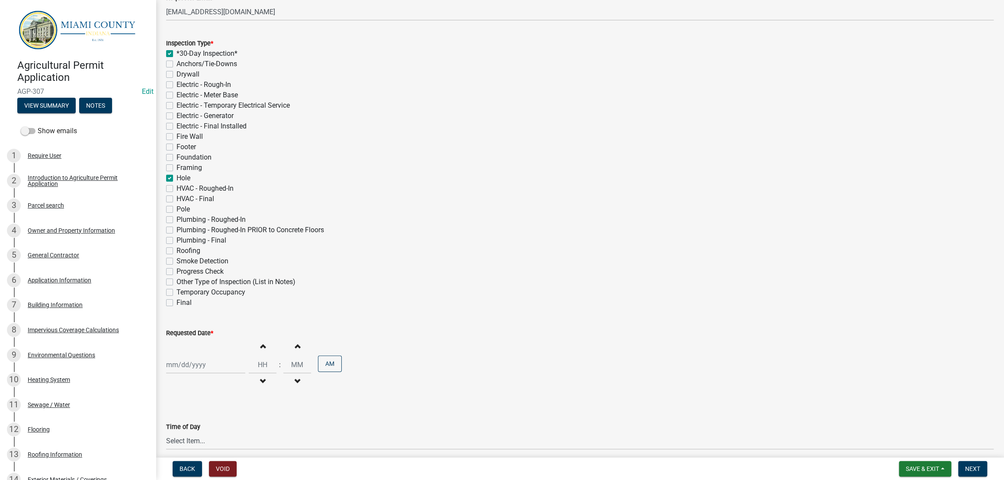
checkbox input "false"
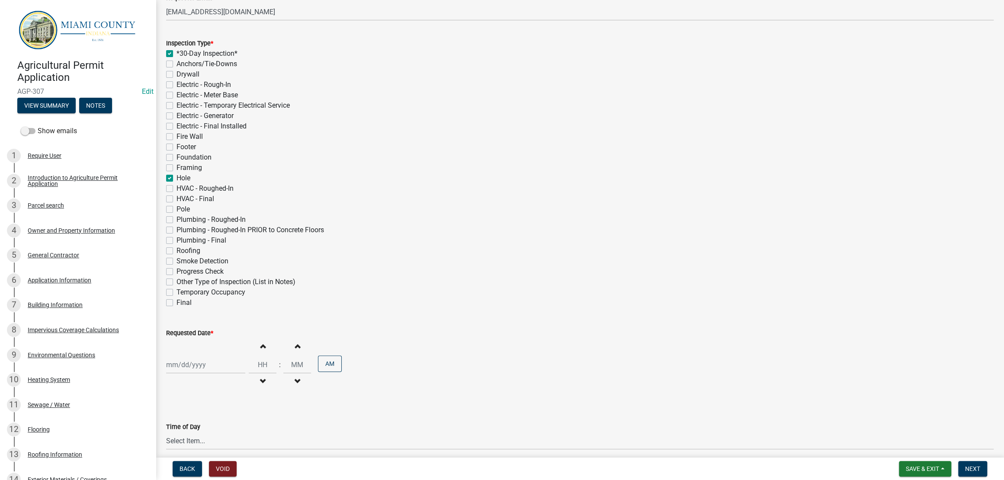
checkbox input "false"
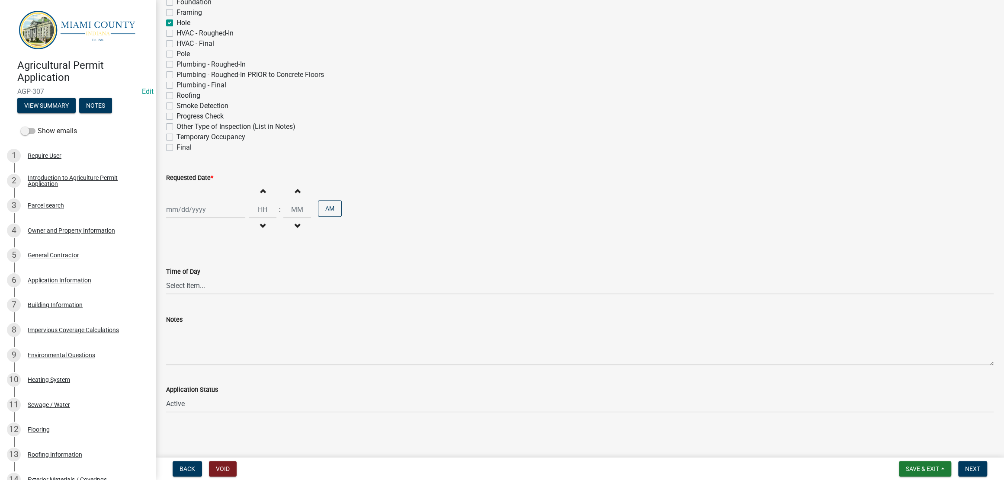
click at [216, 218] on div at bounding box center [205, 210] width 79 height 18
select select "8"
select select "2025"
click at [263, 249] on button "Next month" at bounding box center [257, 242] width 10 height 14
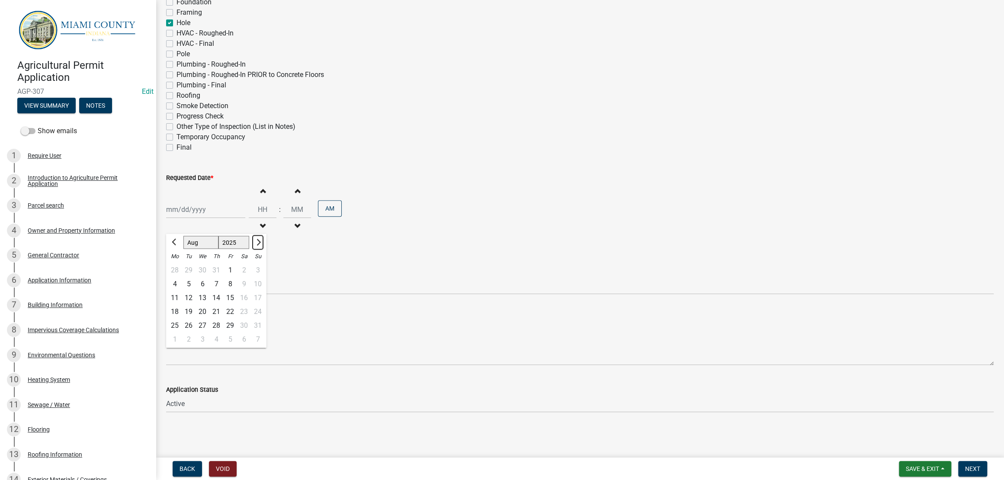
select select "9"
click at [182, 304] on div "15" at bounding box center [175, 298] width 14 height 14
type input "[DATE]"
click at [547, 236] on div "[DATE] Increment hours Decrement hours : Increment minutes Decrement minutes AM" at bounding box center [579, 209] width 827 height 53
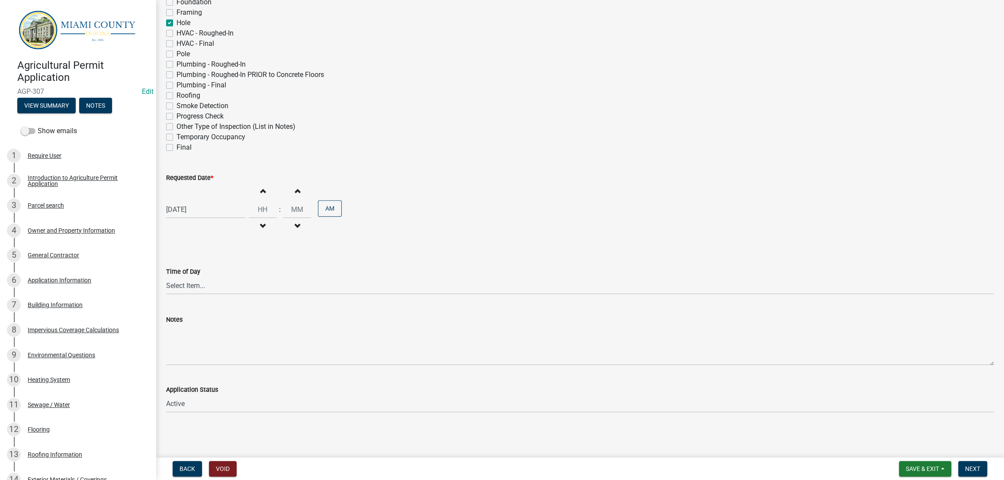
click at [781, 160] on div "Requested Date * [DATE] Increment hours Decrement hours : Increment minutes Dec…" at bounding box center [579, 198] width 827 height 76
click at [840, 183] on div "[DATE] Increment hours Decrement hours : Increment minutes Decrement minutes AM" at bounding box center [579, 209] width 827 height 53
click at [965, 471] on button "Next" at bounding box center [972, 469] width 29 height 16
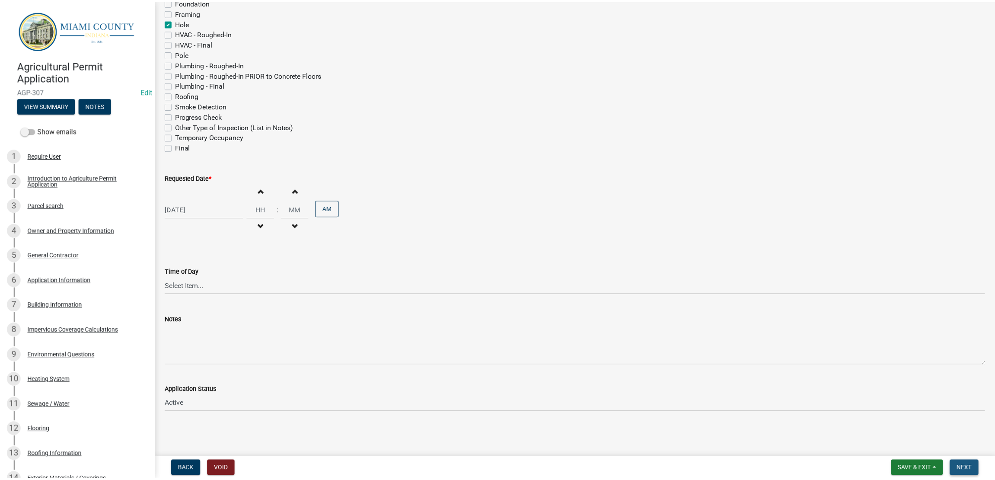
scroll to position [0, 0]
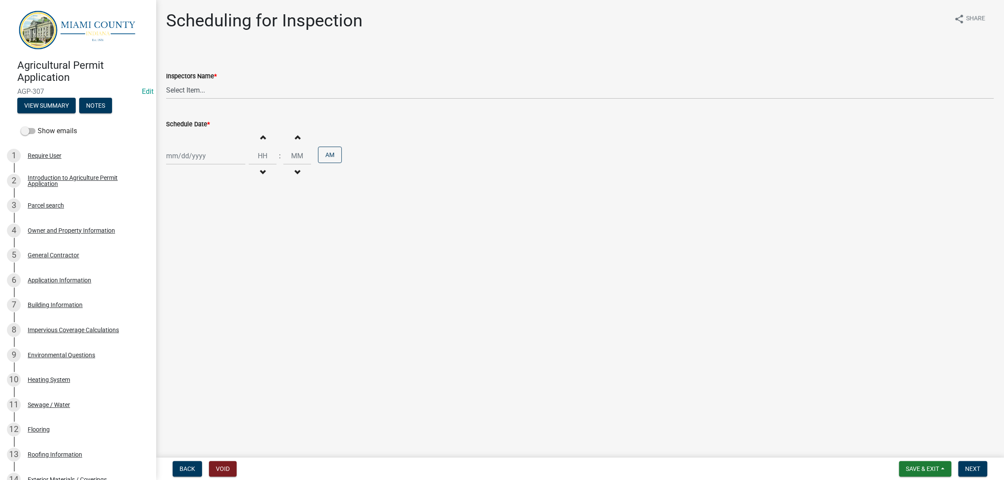
click at [256, 81] on div "Inspectors Name *" at bounding box center [579, 76] width 827 height 10
click at [256, 99] on select "Select Item... bmthomas ([PERSON_NAME]) croser ([PERSON_NAME]) [PERSON_NAME] ([…" at bounding box center [579, 90] width 827 height 18
select select "25b75ae6-03c7-4280-9b34-fcf63005d5e5"
click at [168, 99] on select "Select Item... bmthomas ([PERSON_NAME]) croser ([PERSON_NAME]) [PERSON_NAME] ([…" at bounding box center [579, 90] width 827 height 18
select select "8"
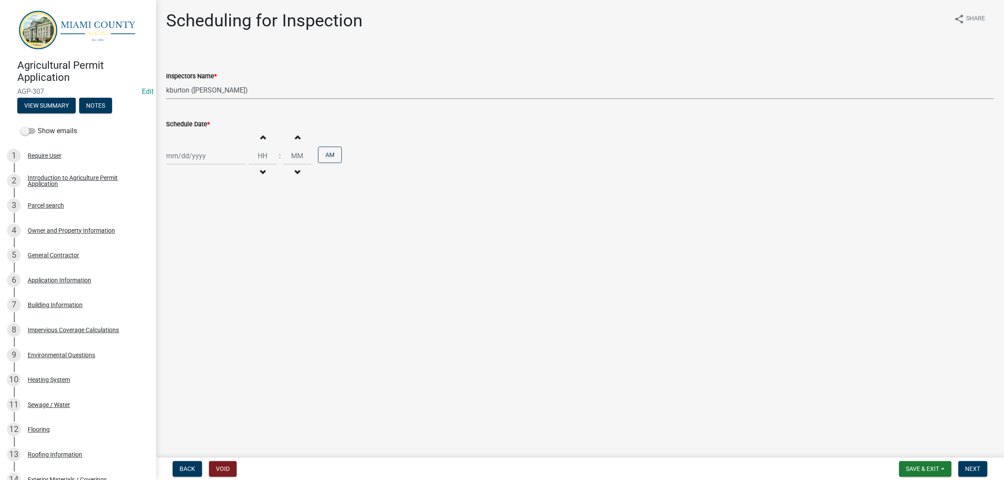
select select "2025"
click at [223, 165] on div "[PERSON_NAME] Feb Mar Apr [PERSON_NAME][DATE] Oct Nov [DATE] 1526 1527 1528 152…" at bounding box center [205, 156] width 79 height 18
click at [261, 192] on span "Next month" at bounding box center [257, 188] width 6 height 6
select select "9"
click at [178, 251] on div "15" at bounding box center [175, 244] width 14 height 14
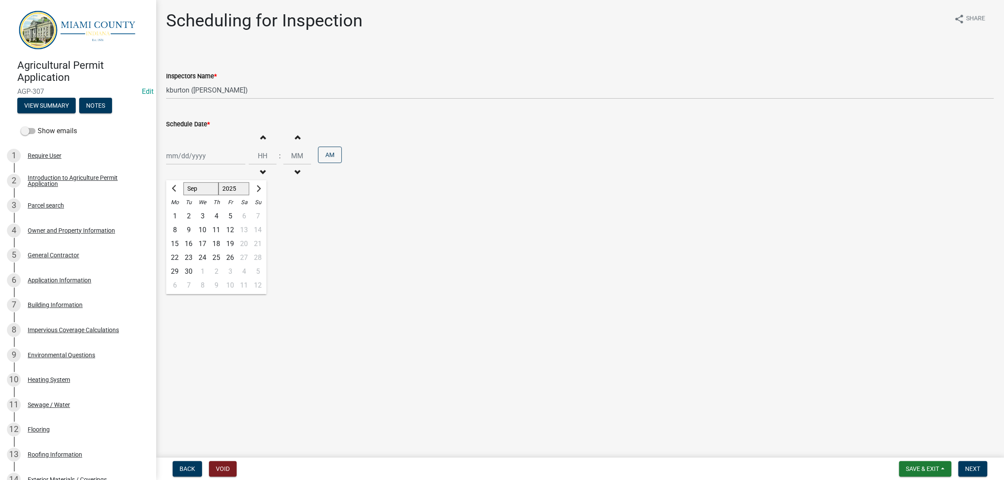
type input "[DATE]"
click at [447, 312] on main "Scheduling for Inspection share Share Inspectors Name * Select Item... bmthomas…" at bounding box center [580, 227] width 848 height 454
click at [965, 465] on span "Next" at bounding box center [972, 468] width 15 height 7
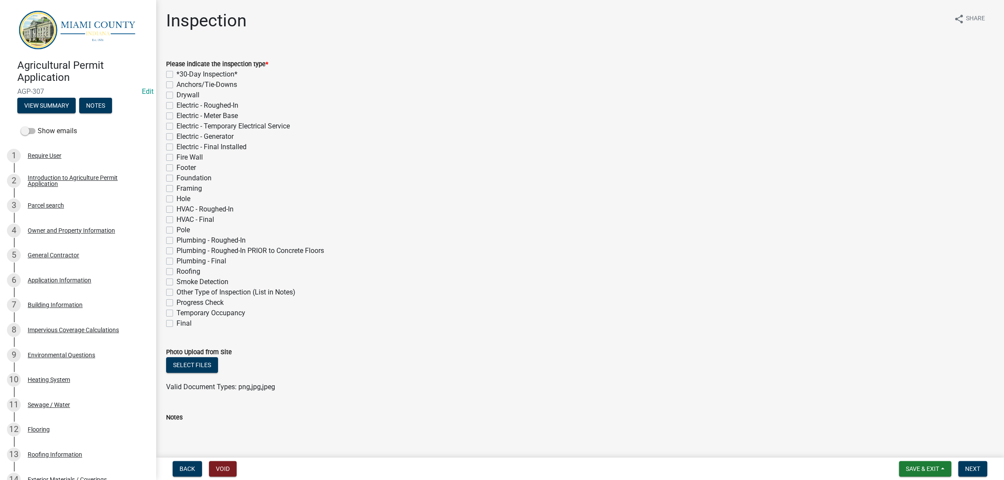
click at [647, 277] on div "Roofing" at bounding box center [579, 271] width 827 height 10
click at [898, 473] on button "Save & Exit" at bounding box center [924, 469] width 52 height 16
click at [885, 442] on button "Save & Exit" at bounding box center [916, 442] width 69 height 21
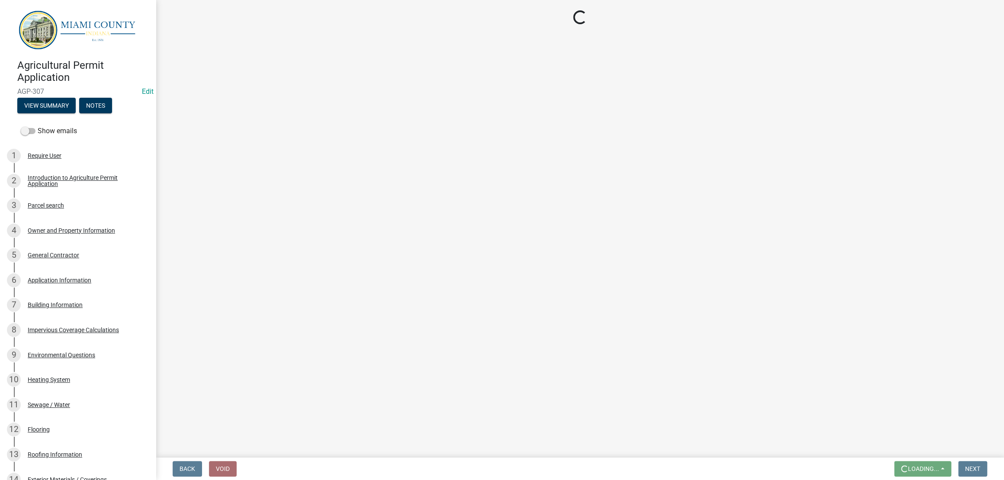
click at [719, 215] on main "Loading..." at bounding box center [580, 227] width 848 height 454
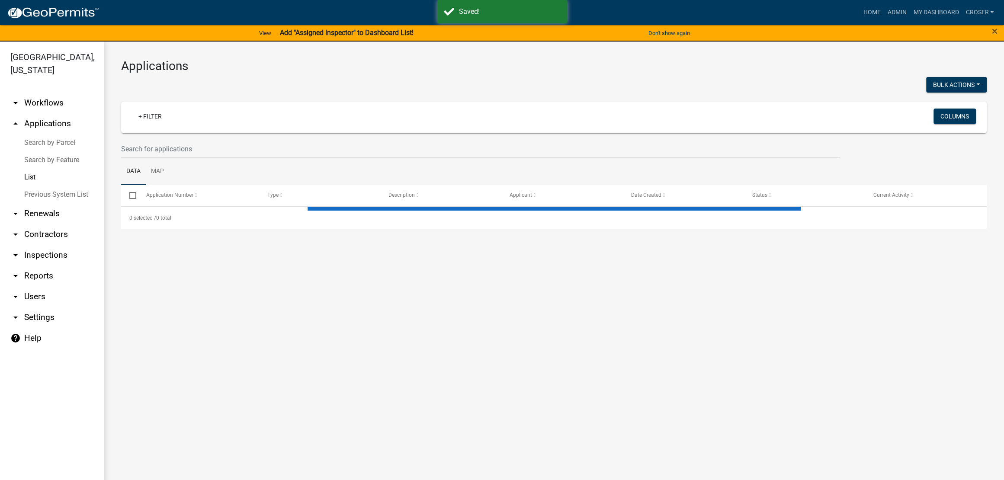
select select "3: 100"
